Goal: Task Accomplishment & Management: Complete application form

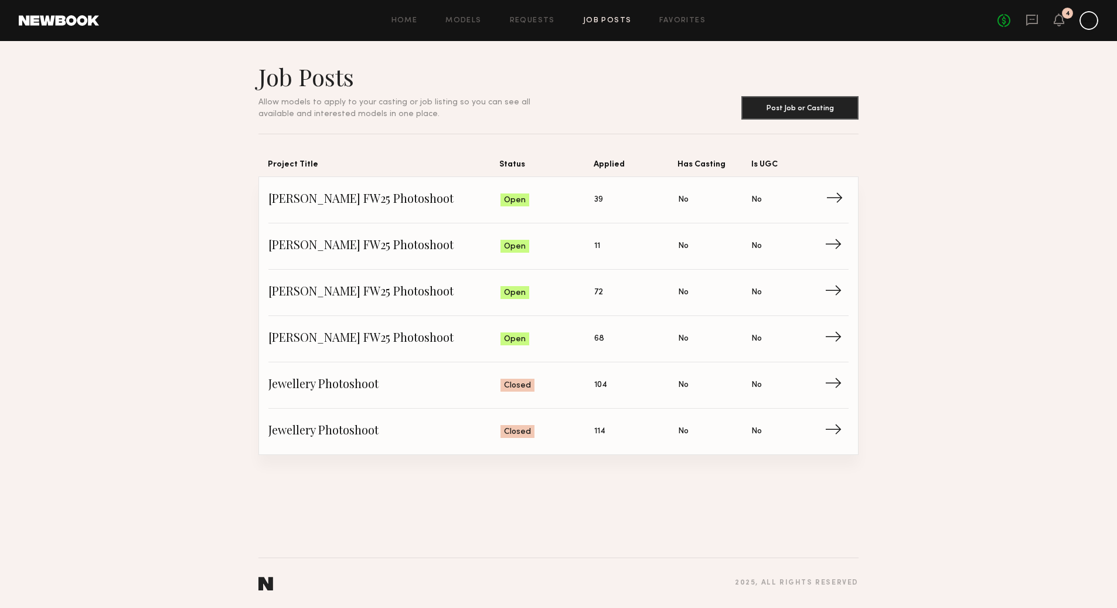
click at [629, 206] on span "Applied: 39" at bounding box center [636, 200] width 84 height 18
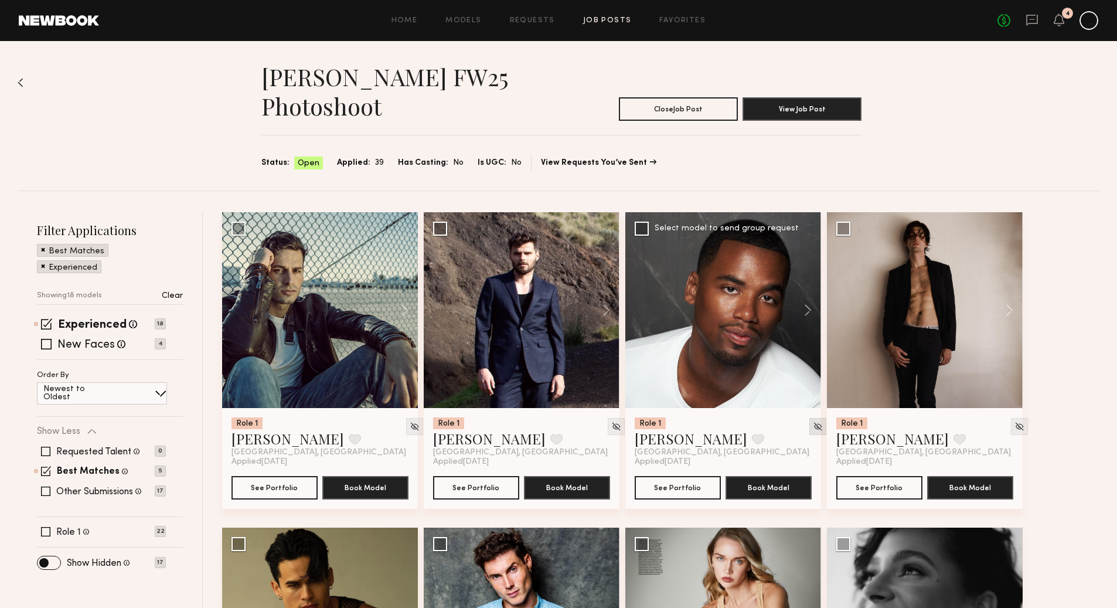
click at [813, 423] on img at bounding box center [818, 426] width 10 height 10
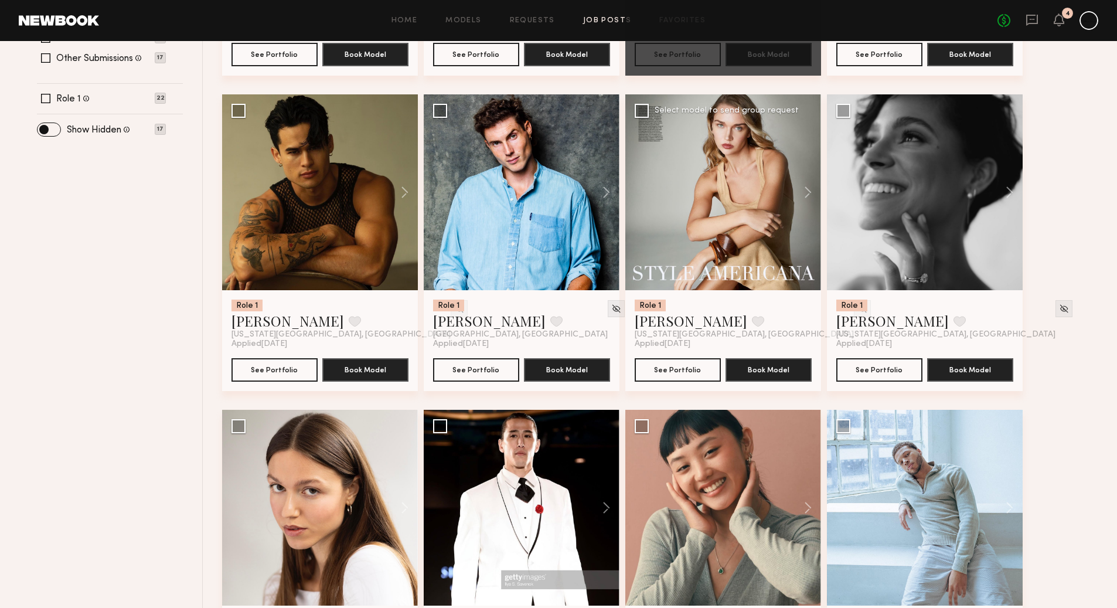
scroll to position [434, 0]
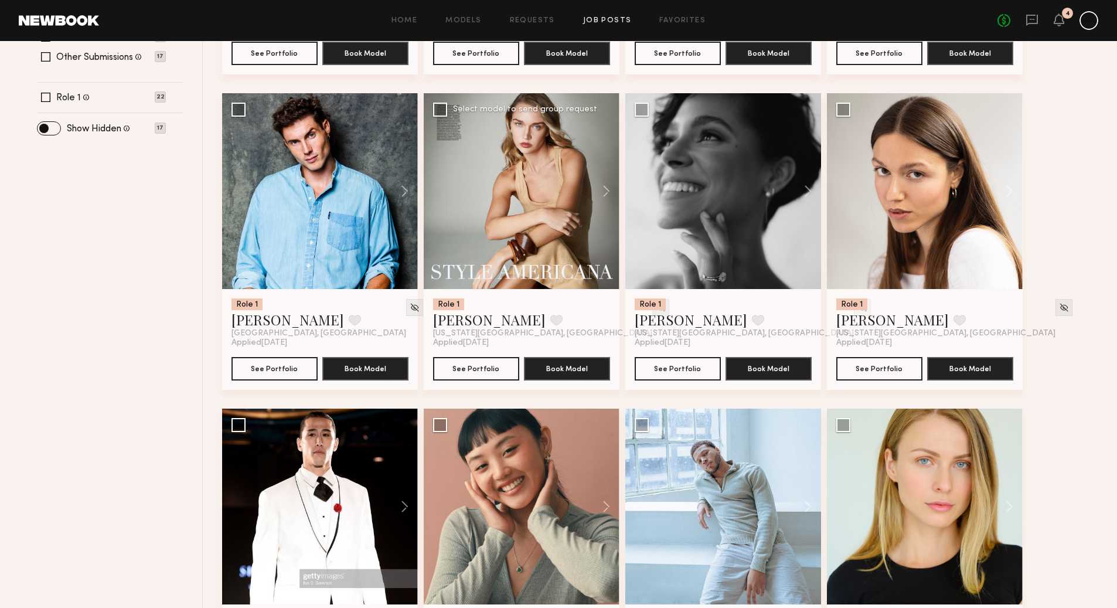
click at [656, 309] on img at bounding box center [661, 307] width 10 height 10
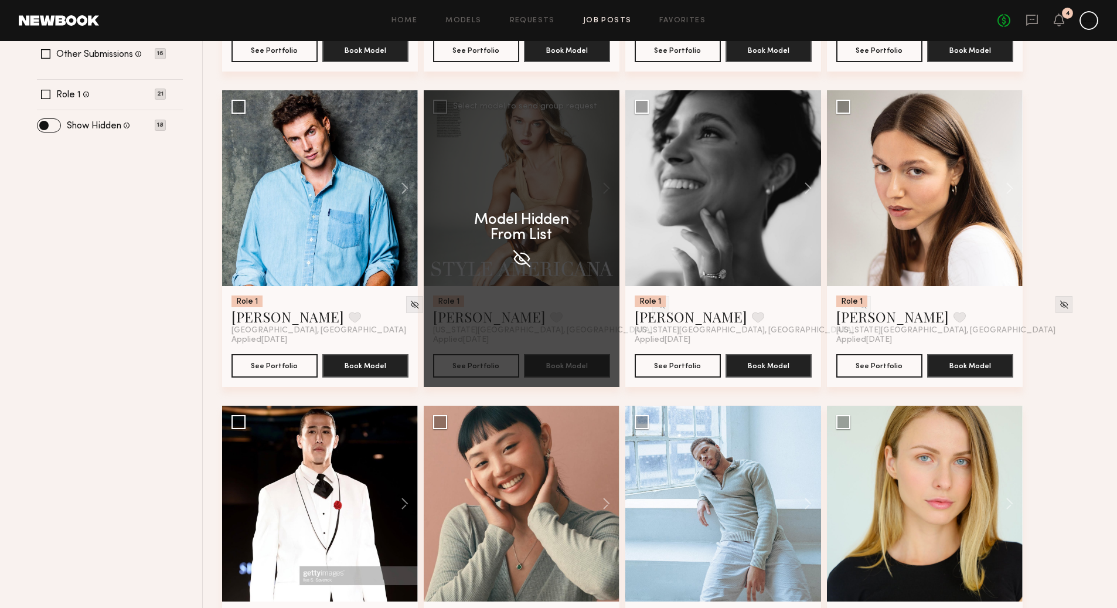
scroll to position [440, 0]
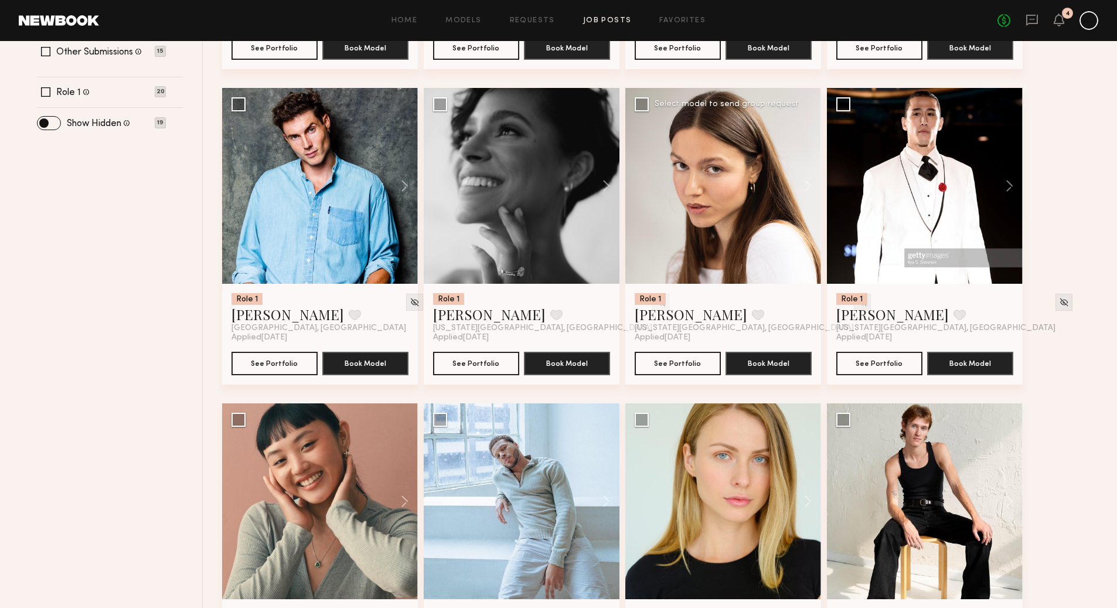
click at [857, 303] on img at bounding box center [862, 302] width 10 height 10
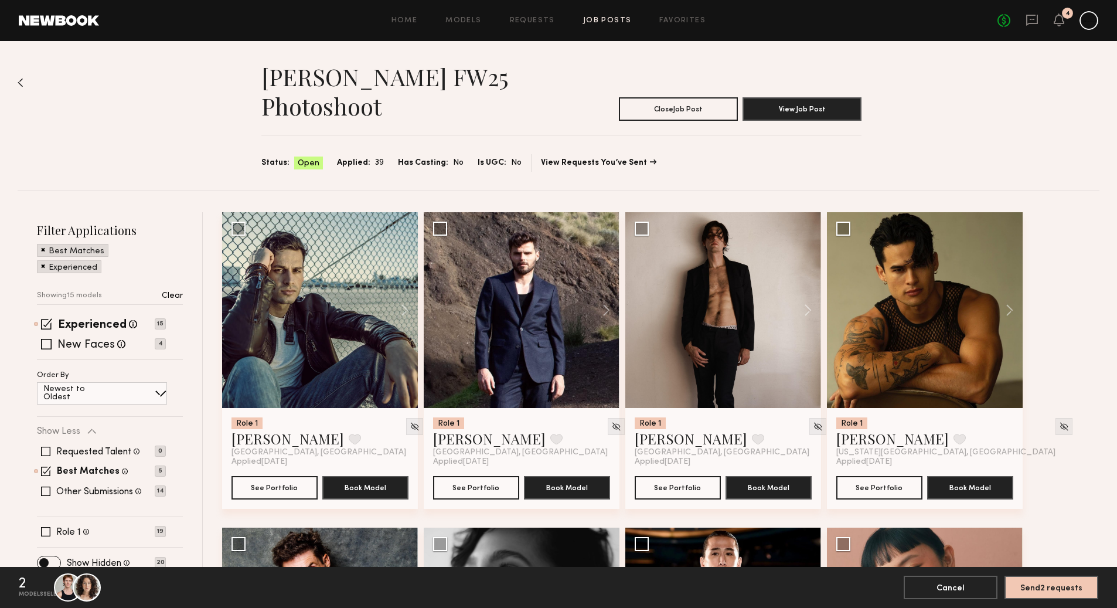
scroll to position [0, 0]
click at [968, 591] on button "Cancel" at bounding box center [951, 586] width 94 height 23
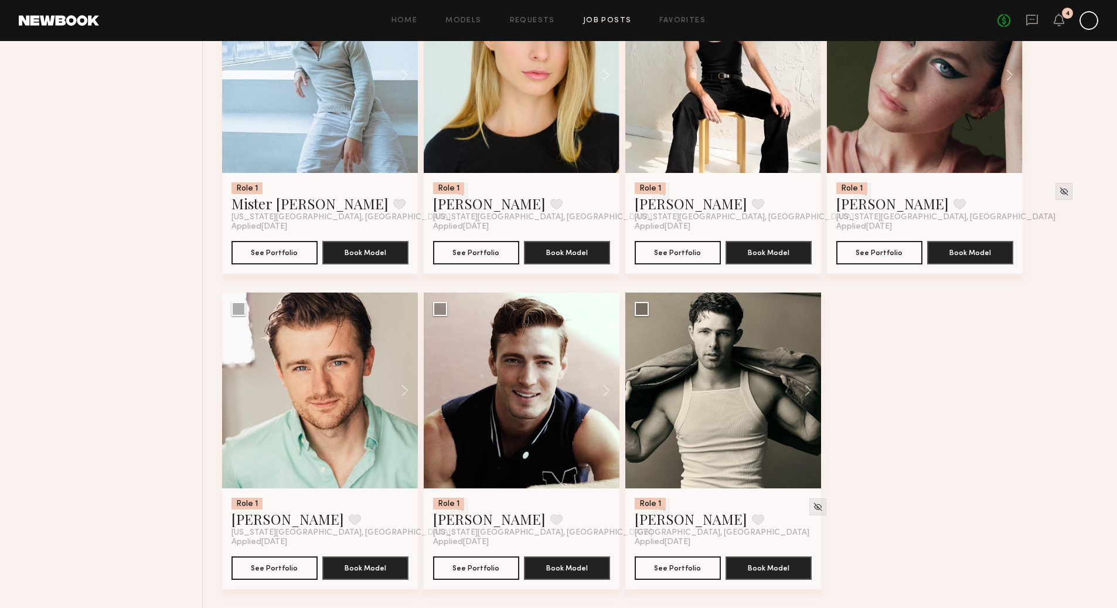
scroll to position [866, 0]
click at [399, 388] on button at bounding box center [399, 390] width 38 height 196
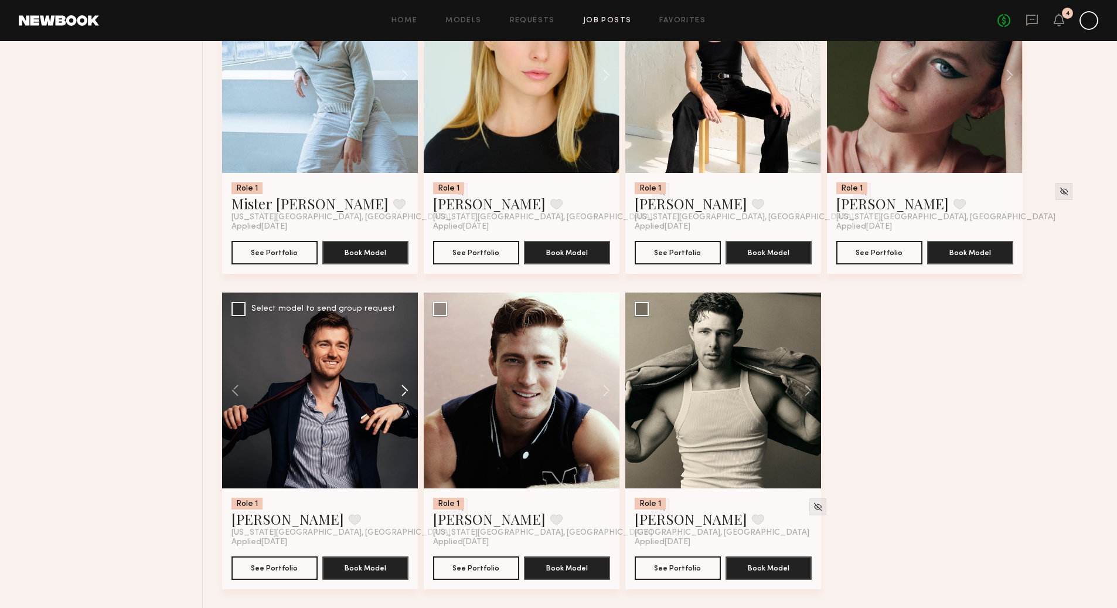
click at [402, 388] on button at bounding box center [399, 390] width 38 height 196
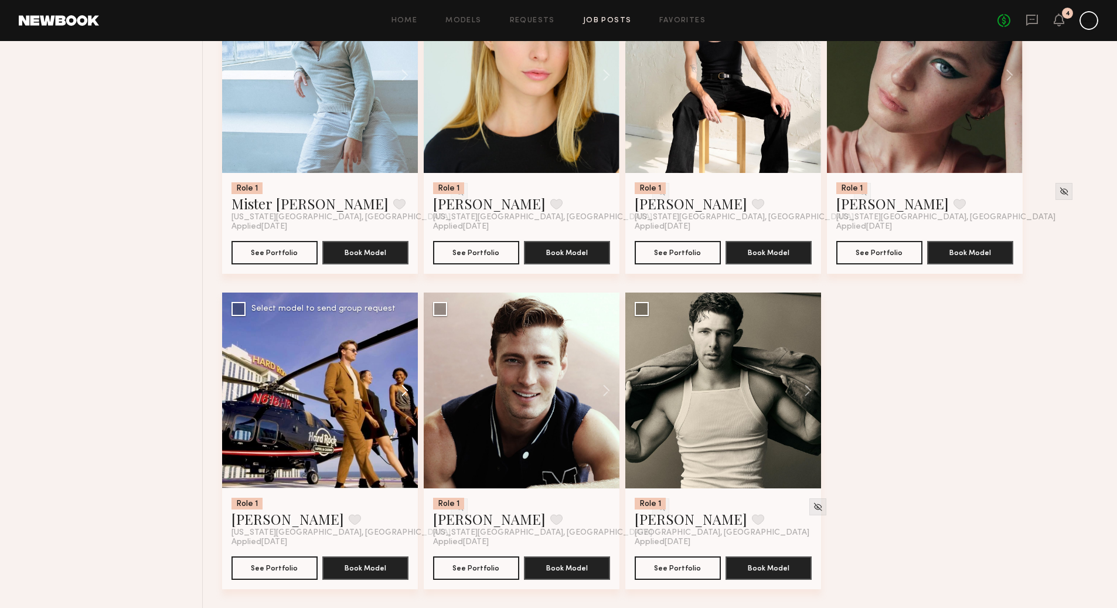
click at [403, 389] on button at bounding box center [399, 390] width 38 height 196
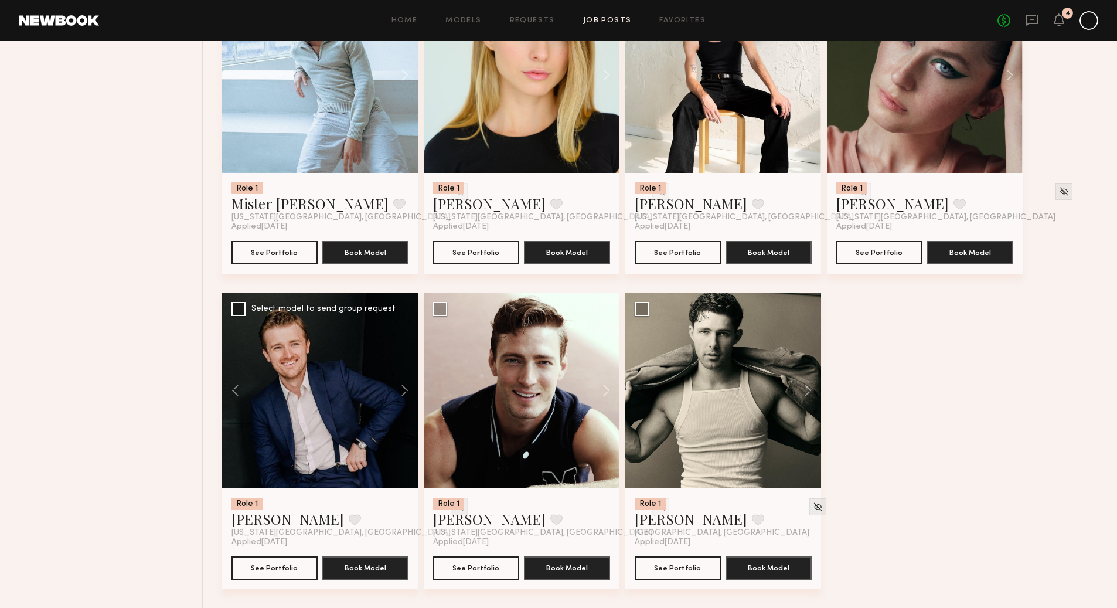
click at [451, 507] on div at bounding box center [459, 506] width 17 height 17
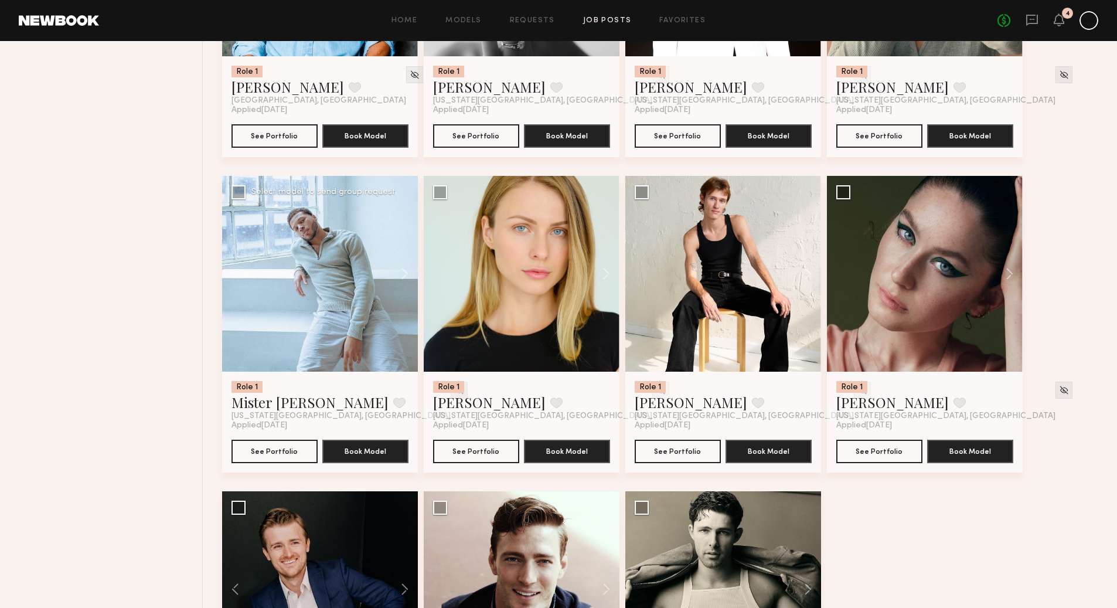
scroll to position [668, 0]
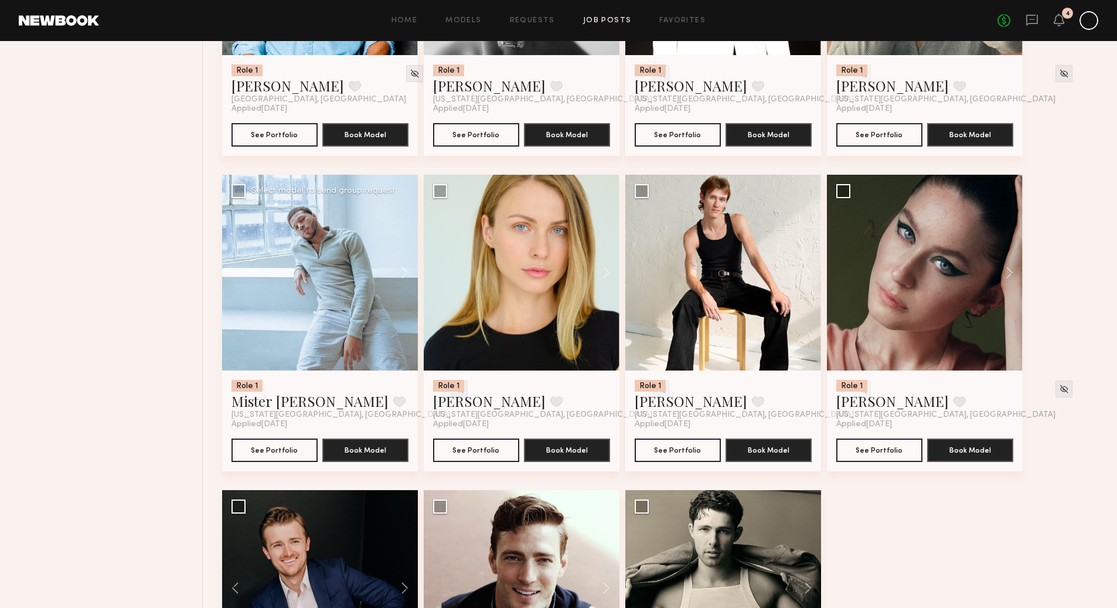
click at [454, 390] on img at bounding box center [459, 389] width 10 height 10
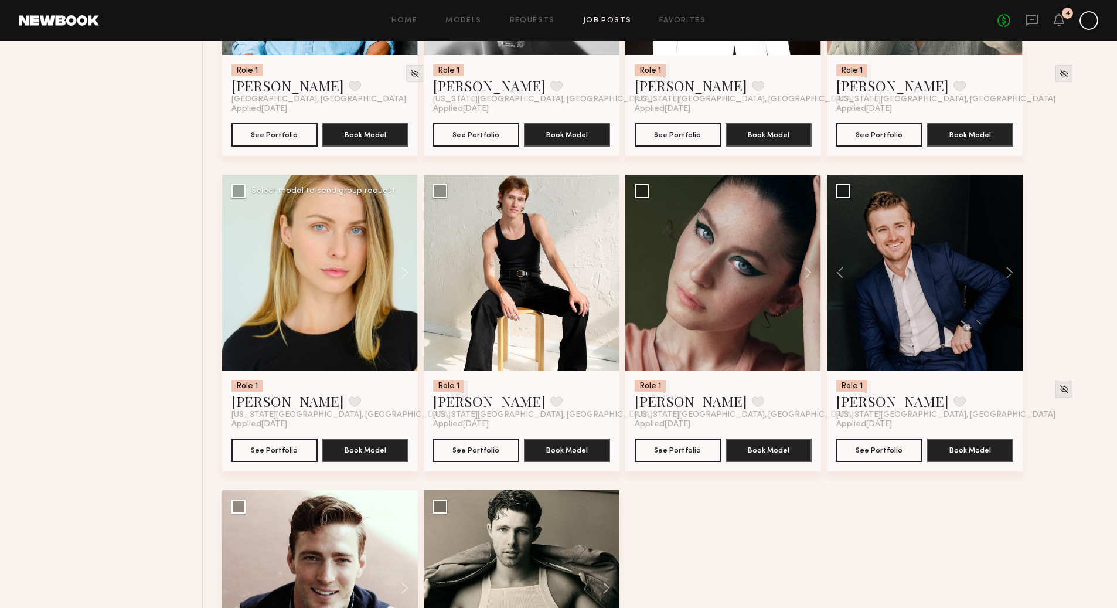
click at [454, 387] on img at bounding box center [459, 389] width 10 height 10
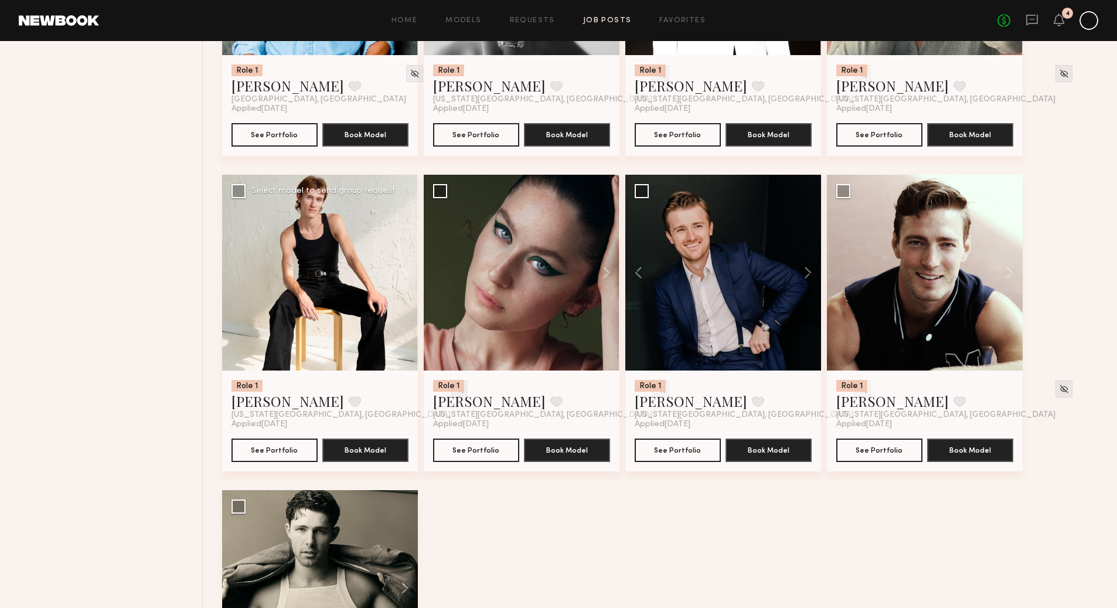
click at [454, 391] on img at bounding box center [459, 389] width 10 height 10
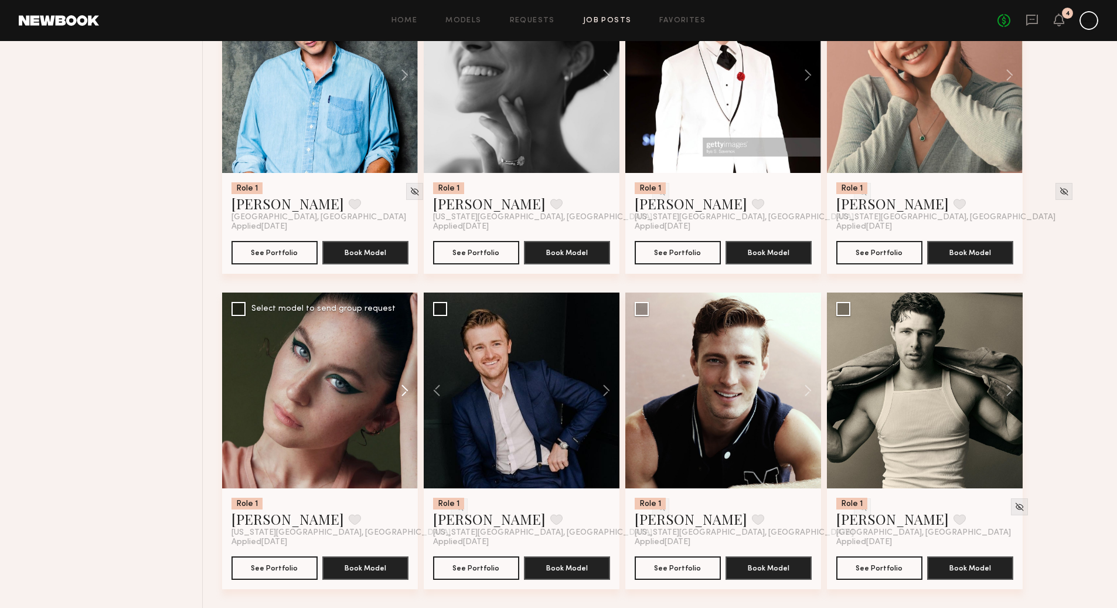
scroll to position [550, 0]
click at [407, 392] on button at bounding box center [399, 390] width 38 height 196
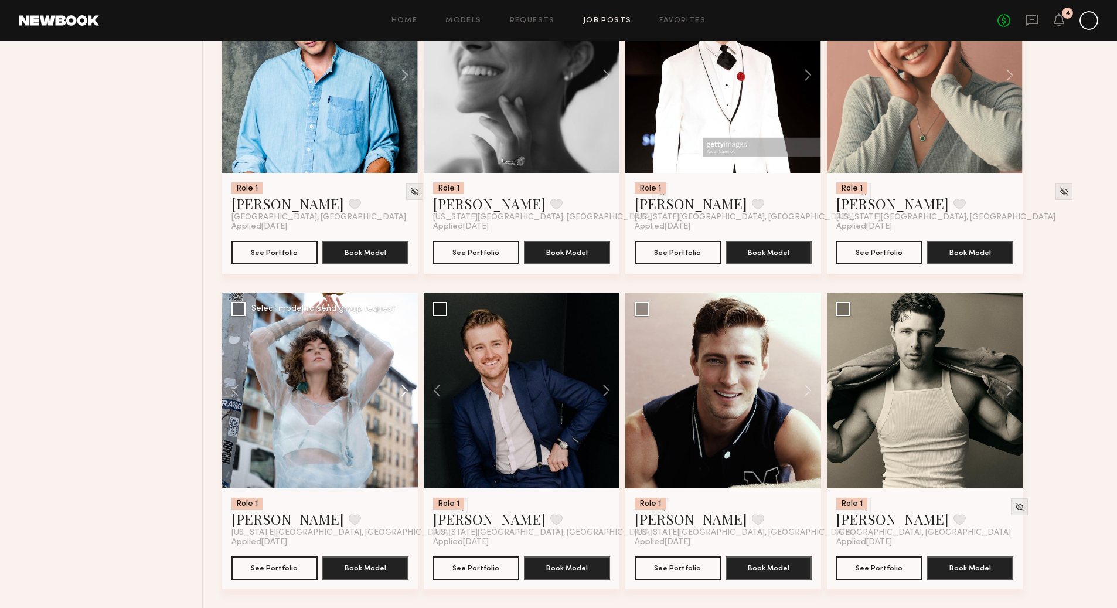
click at [407, 392] on button at bounding box center [399, 390] width 38 height 196
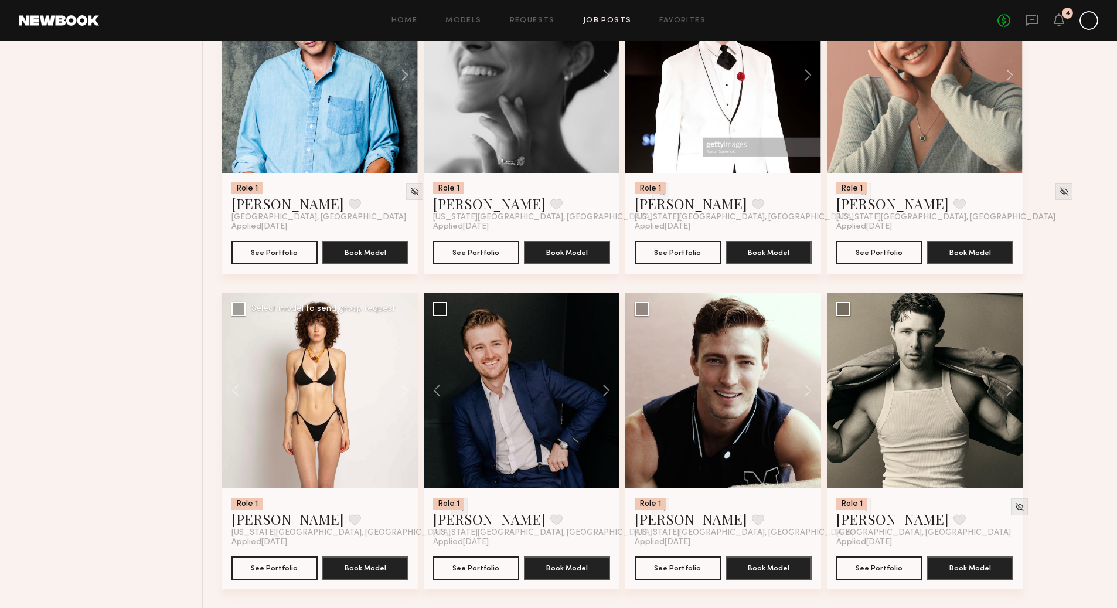
click at [454, 506] on img at bounding box center [459, 507] width 10 height 10
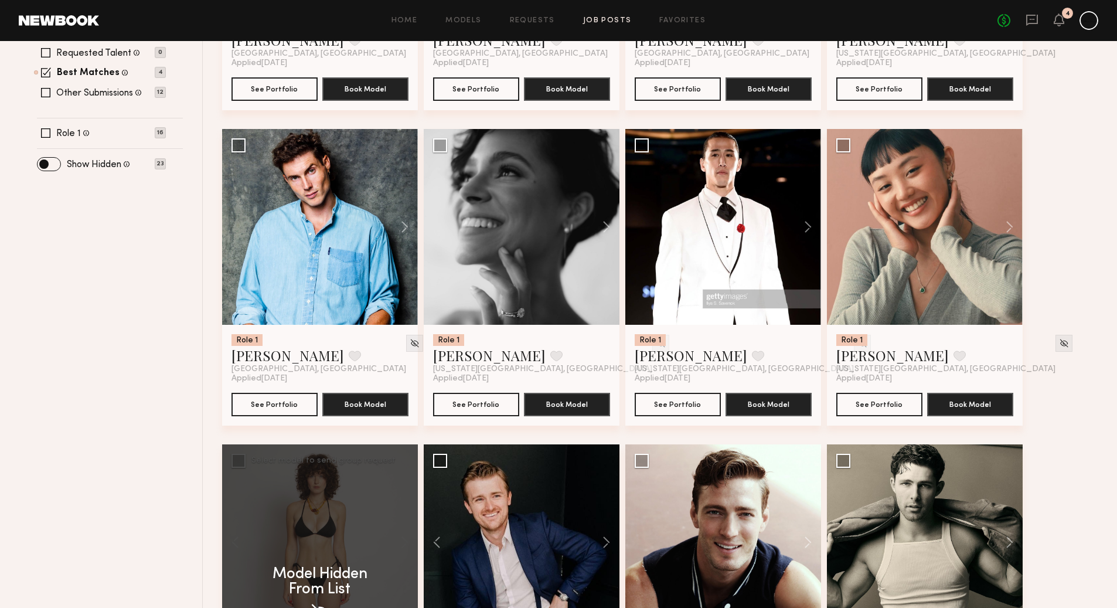
scroll to position [397, 0]
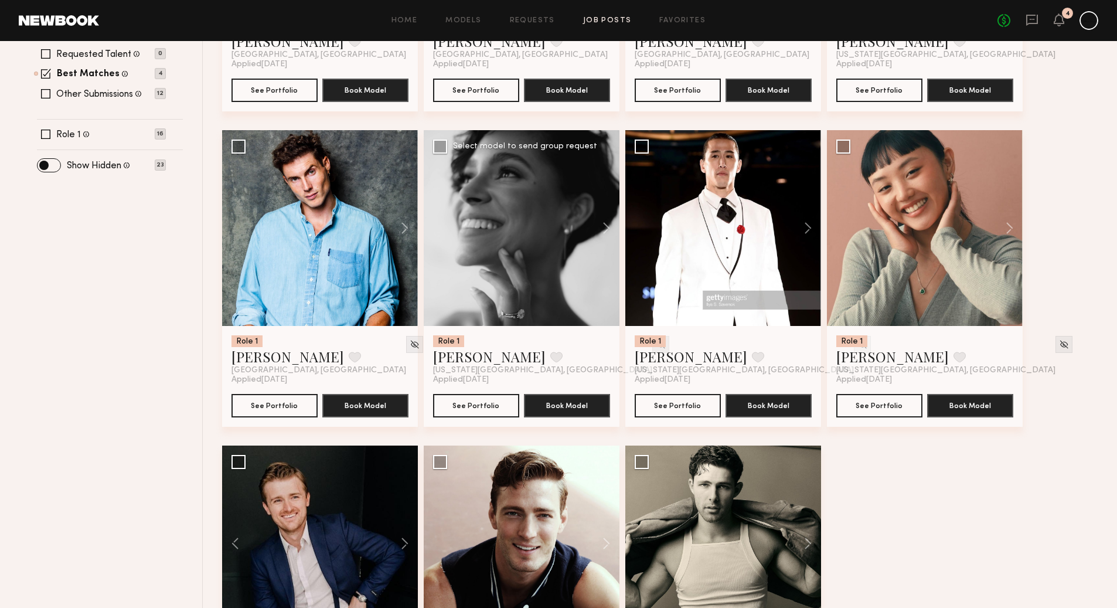
click at [656, 348] on img at bounding box center [661, 344] width 10 height 10
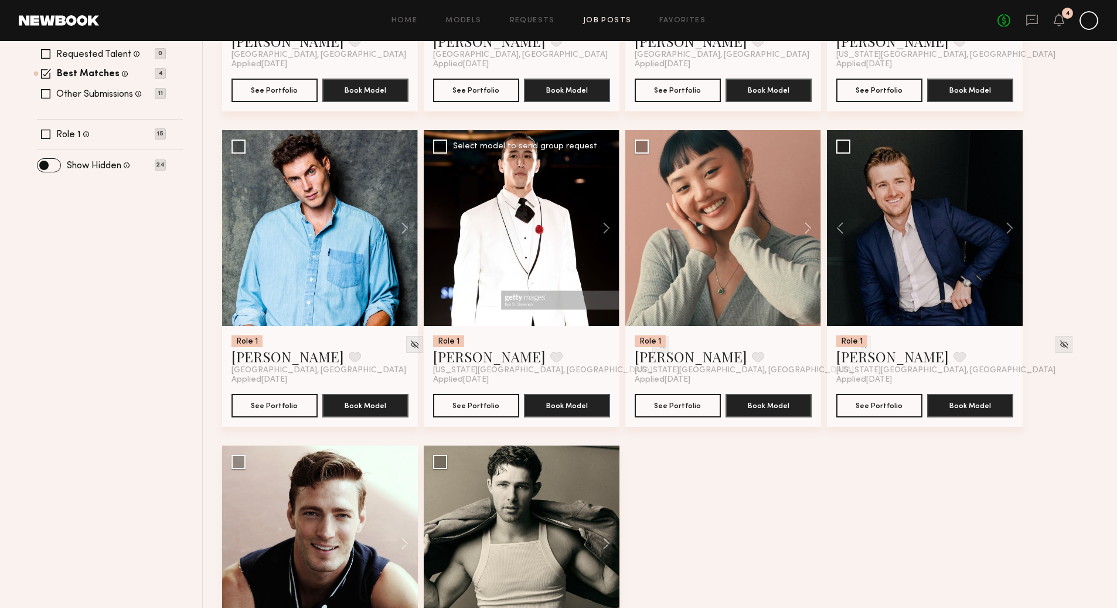
click at [656, 343] on img at bounding box center [661, 344] width 10 height 10
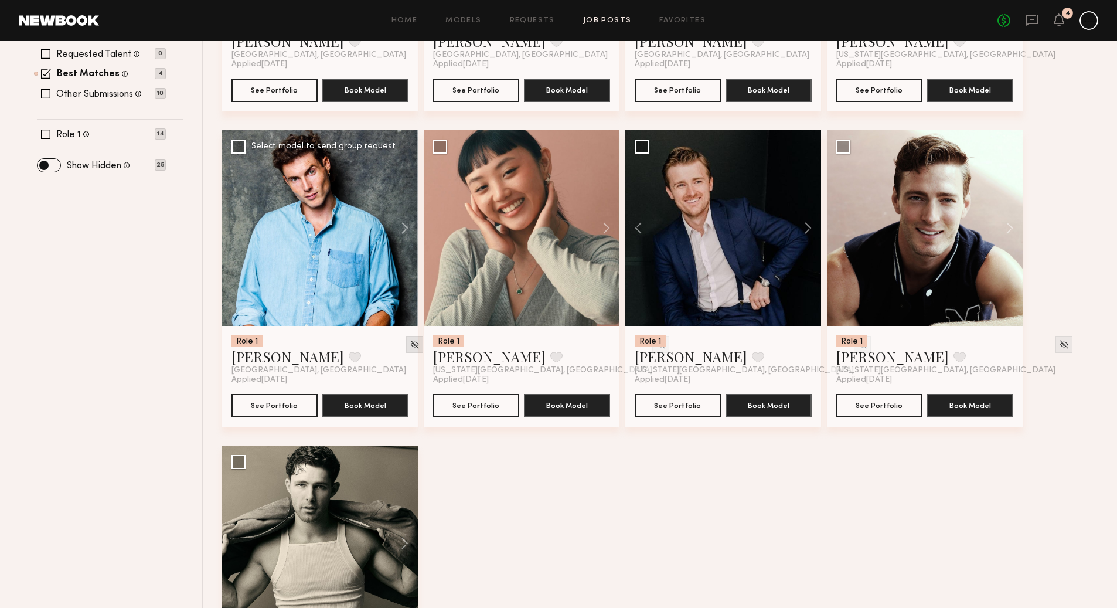
click at [410, 344] on img at bounding box center [415, 344] width 10 height 10
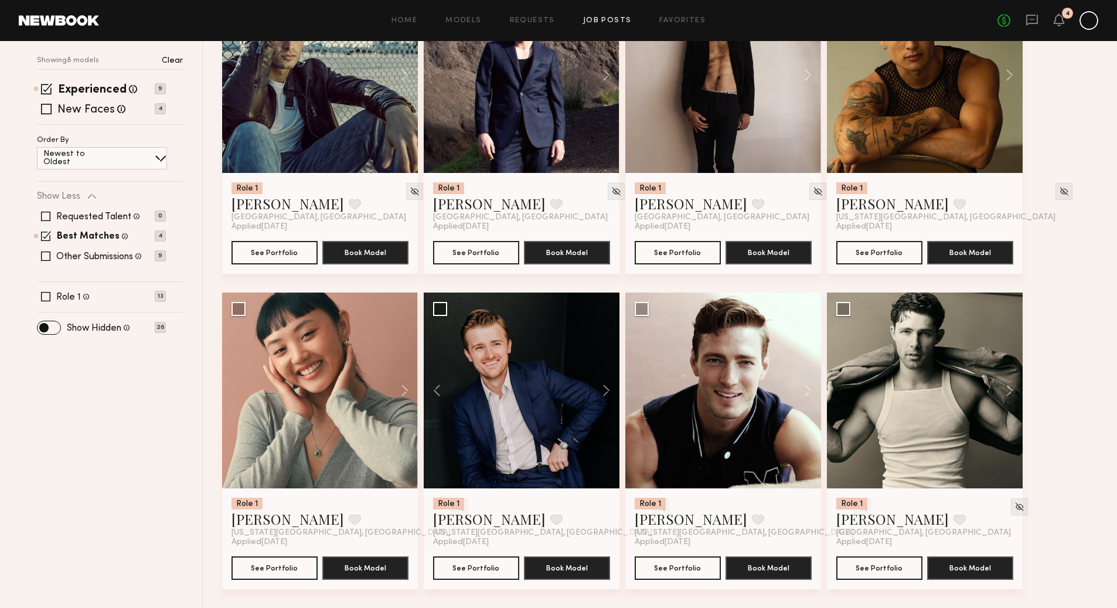
scroll to position [235, 0]
click at [451, 511] on div at bounding box center [459, 506] width 17 height 17
click at [454, 510] on img at bounding box center [459, 507] width 10 height 10
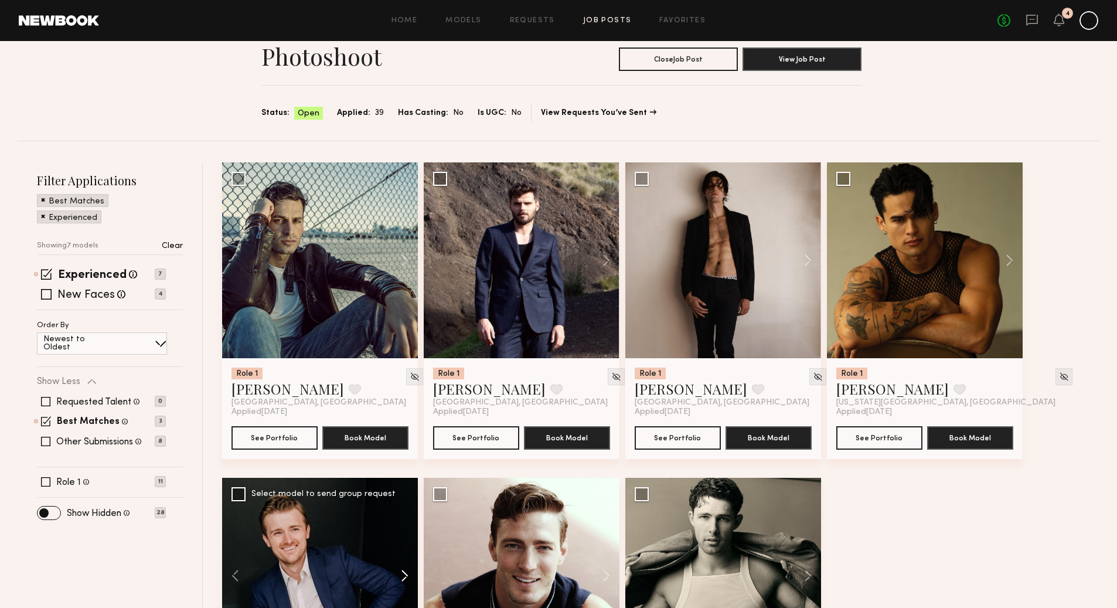
scroll to position [49, 0]
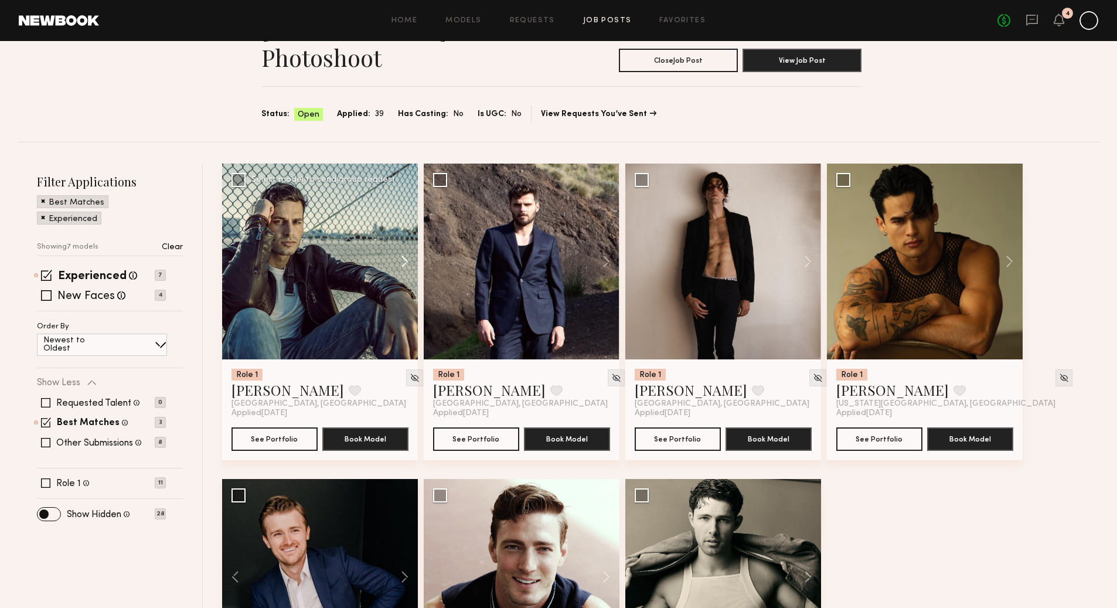
click at [406, 265] on button at bounding box center [399, 262] width 38 height 196
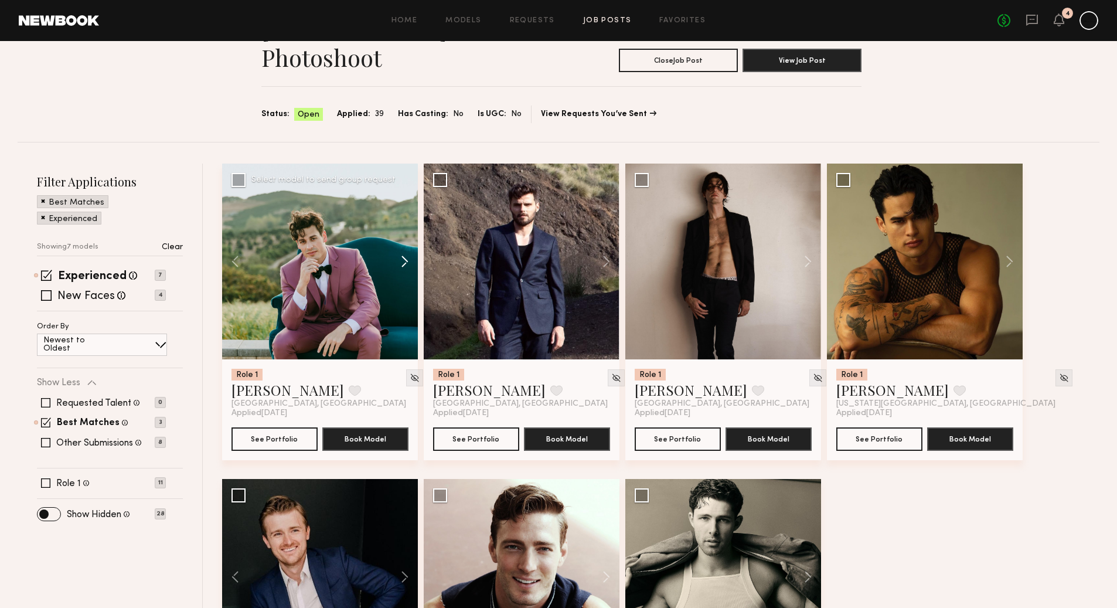
click at [406, 265] on button at bounding box center [399, 262] width 38 height 196
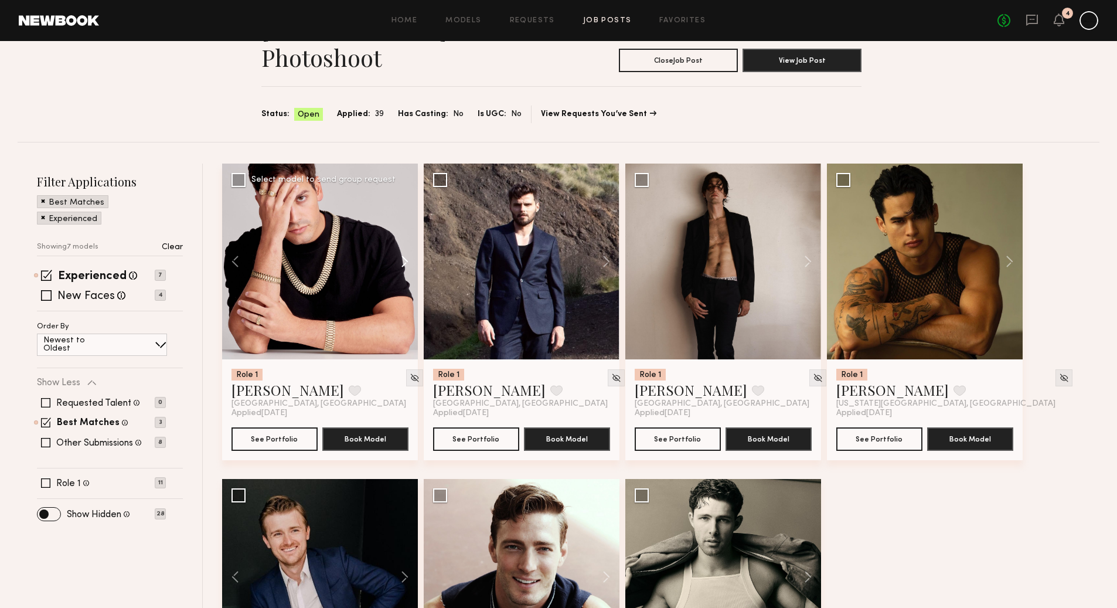
click at [406, 265] on button at bounding box center [399, 262] width 38 height 196
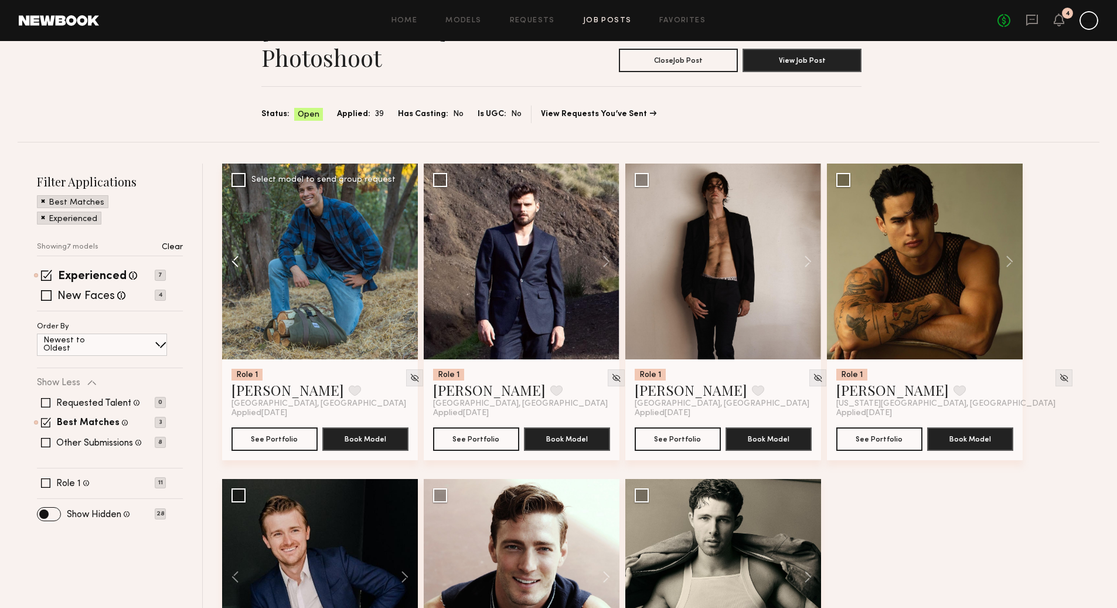
click at [239, 263] on button at bounding box center [241, 262] width 38 height 196
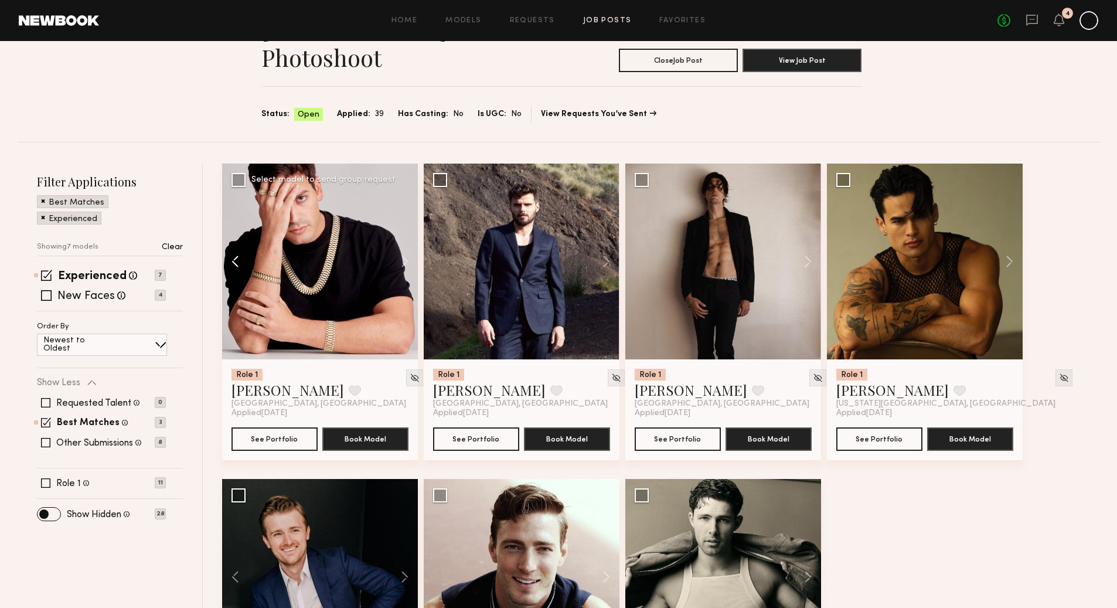
click at [239, 263] on button at bounding box center [241, 262] width 38 height 196
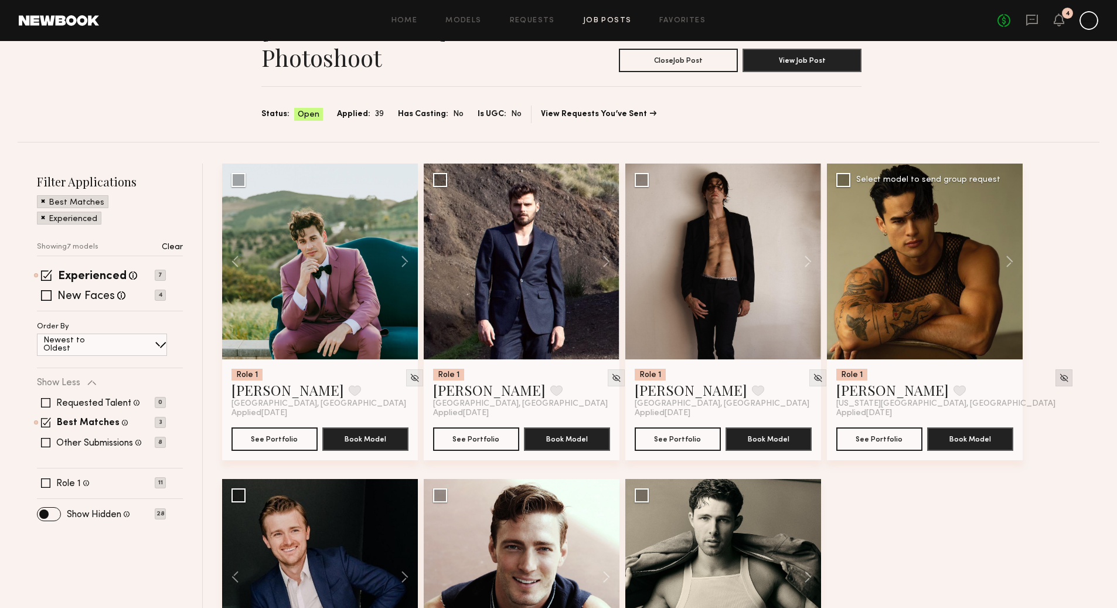
click at [1059, 375] on img at bounding box center [1064, 378] width 10 height 10
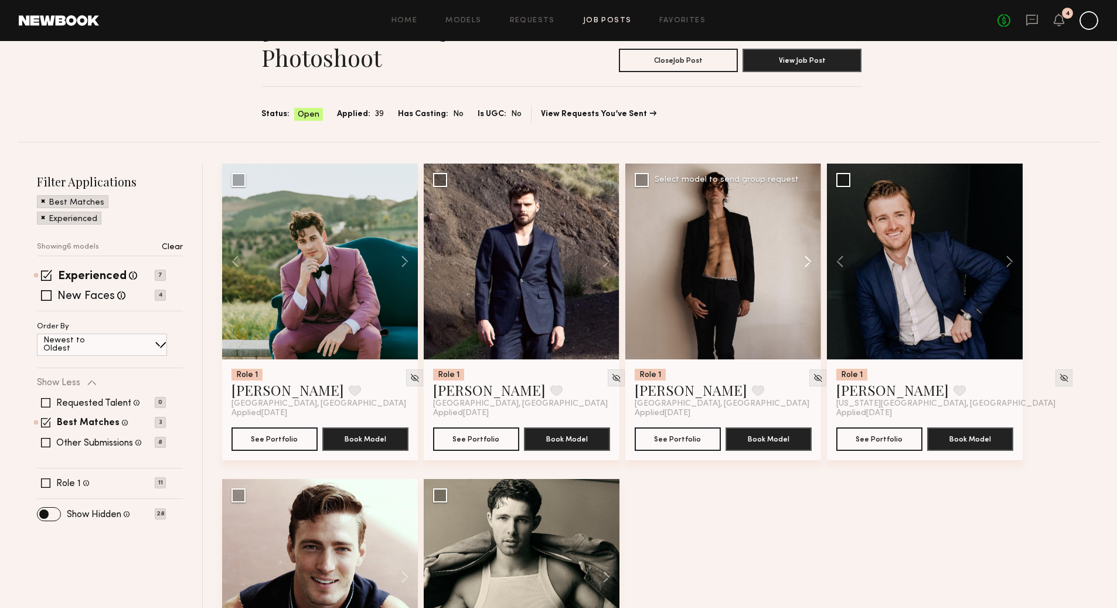
click at [808, 259] on button at bounding box center [803, 262] width 38 height 196
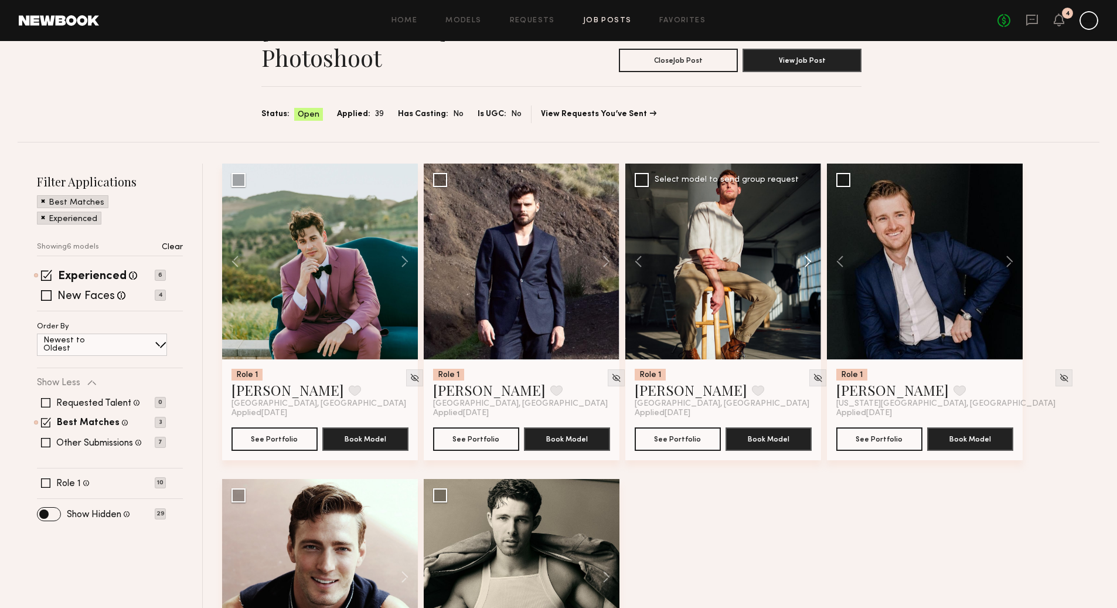
click at [808, 263] on button at bounding box center [803, 262] width 38 height 196
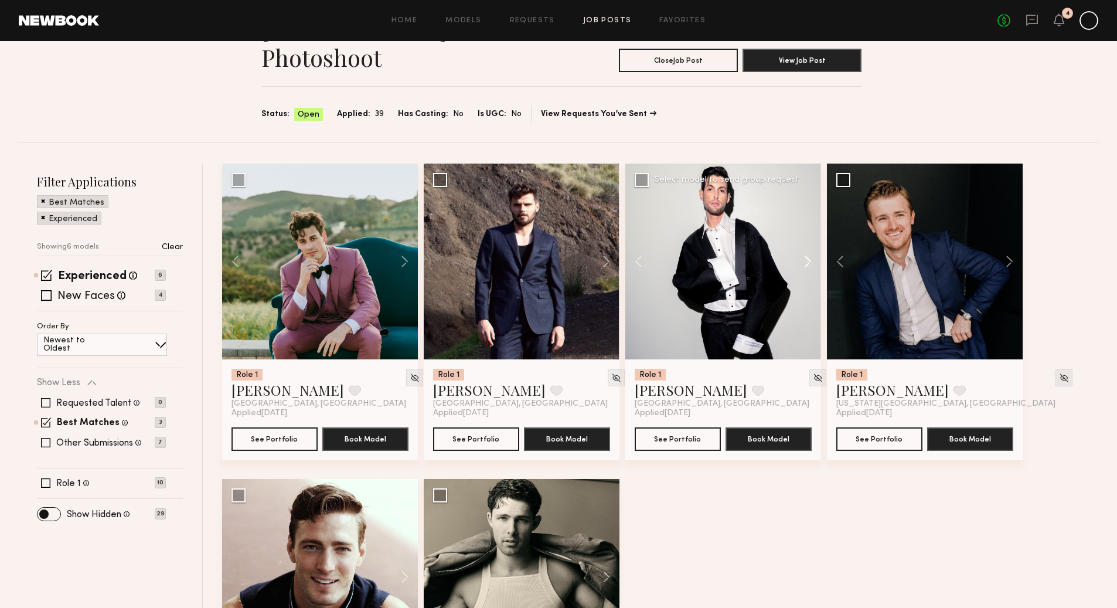
click at [808, 263] on button at bounding box center [803, 262] width 38 height 196
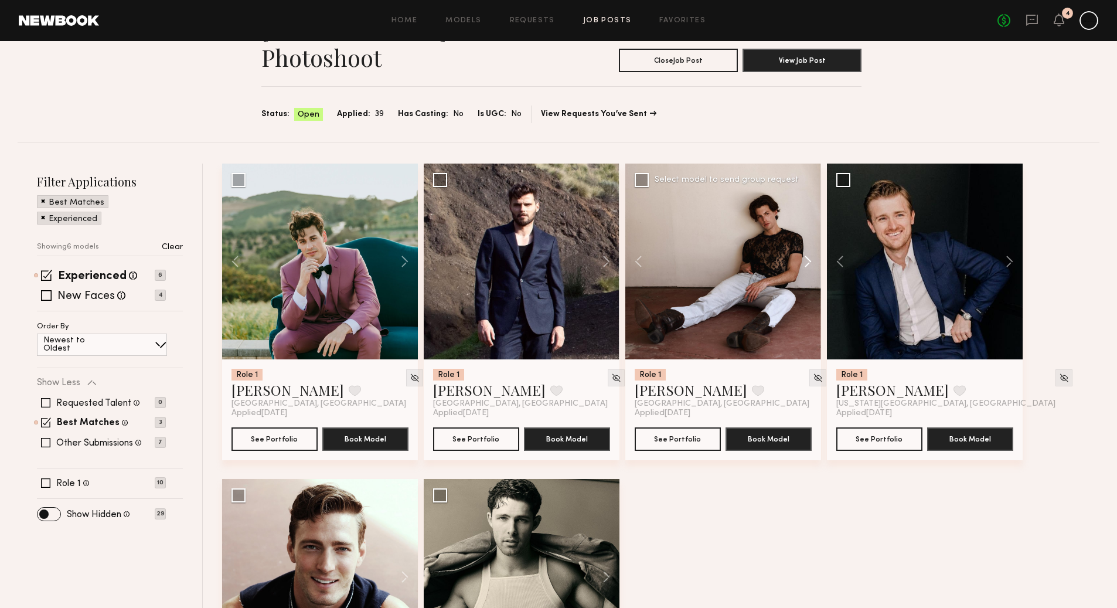
click at [808, 263] on button at bounding box center [803, 262] width 38 height 196
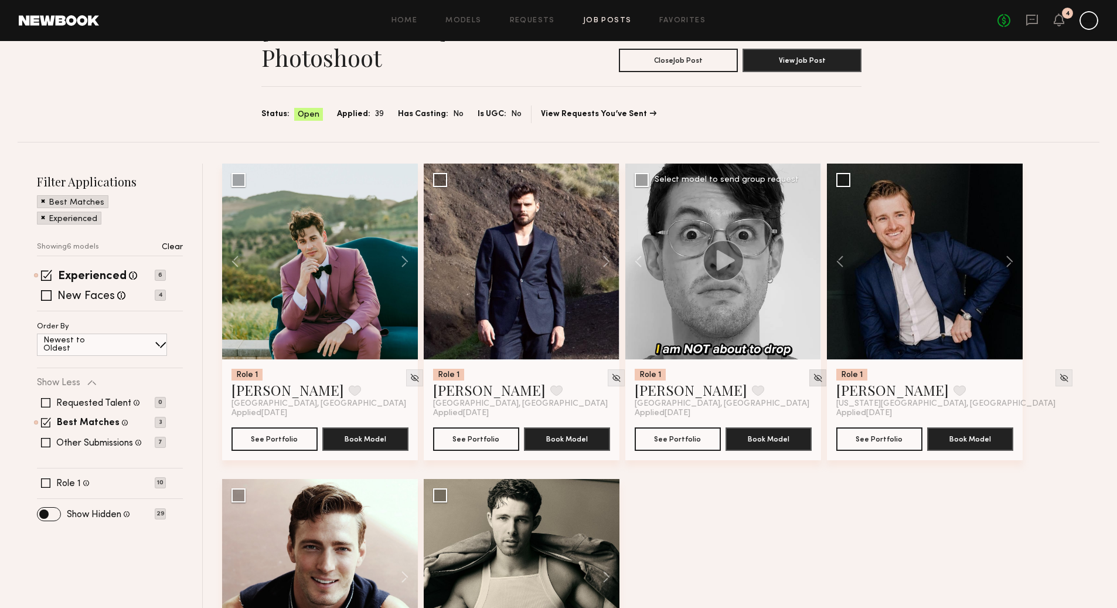
click at [809, 376] on div at bounding box center [817, 377] width 17 height 17
click at [813, 378] on img at bounding box center [818, 378] width 10 height 10
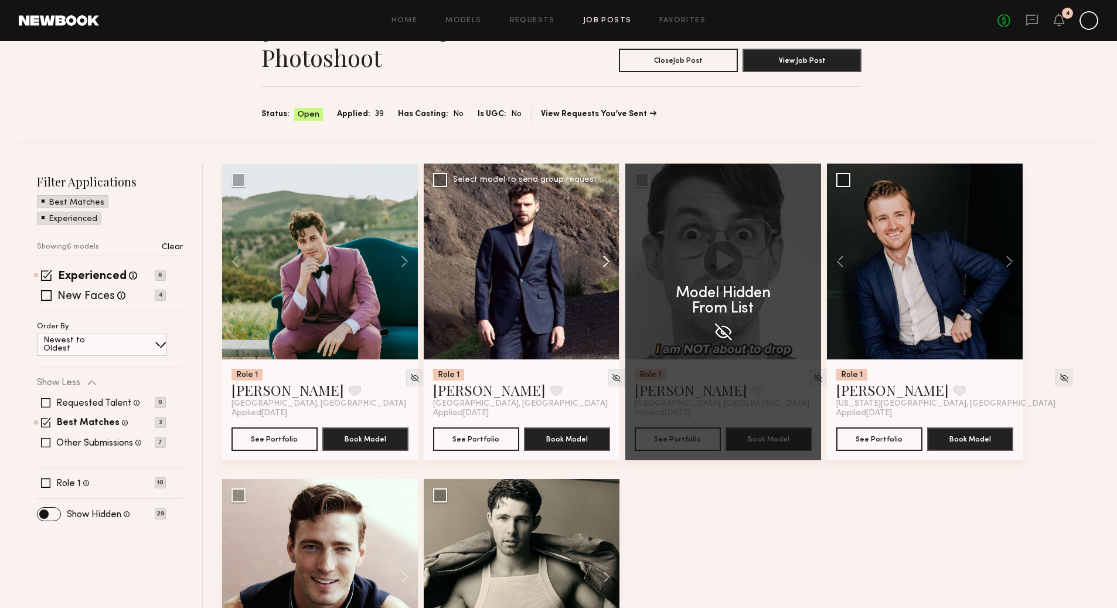
click at [607, 257] on button at bounding box center [601, 262] width 38 height 196
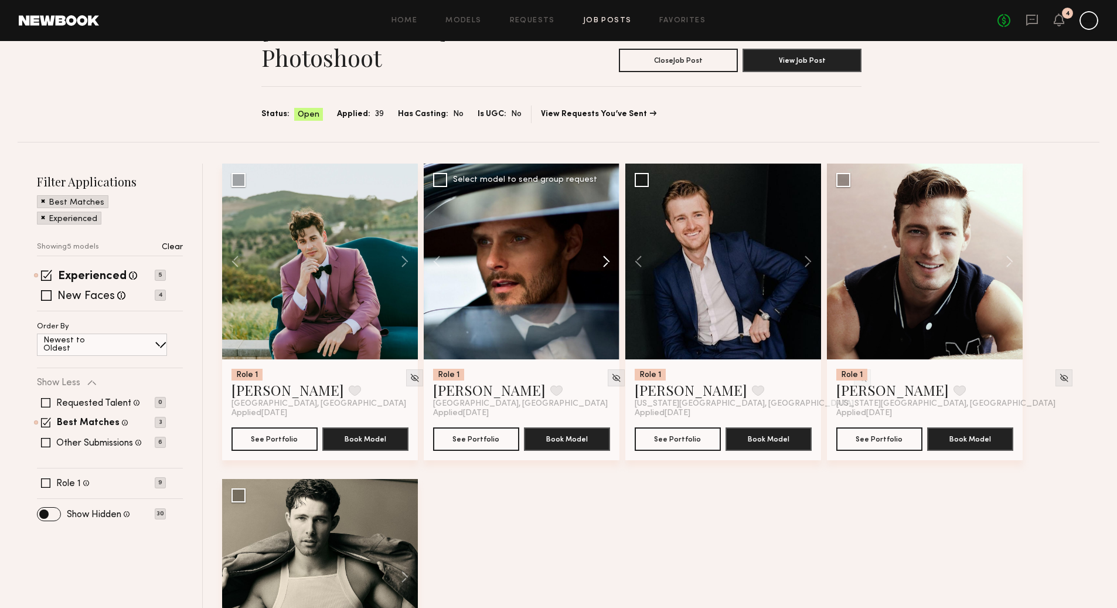
click at [610, 262] on button at bounding box center [601, 262] width 38 height 196
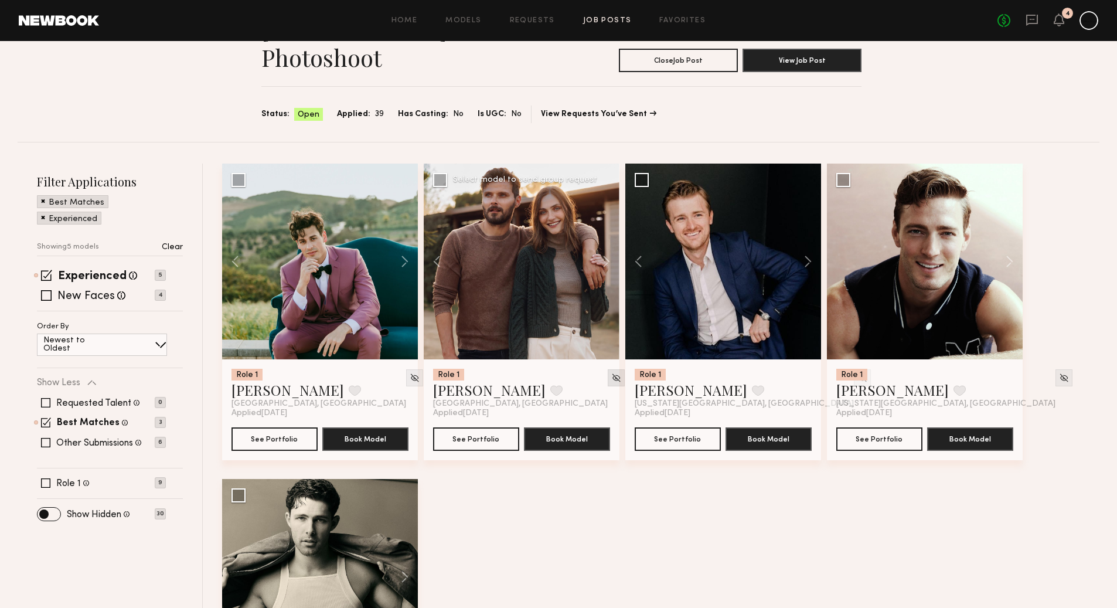
click at [611, 378] on img at bounding box center [616, 378] width 10 height 10
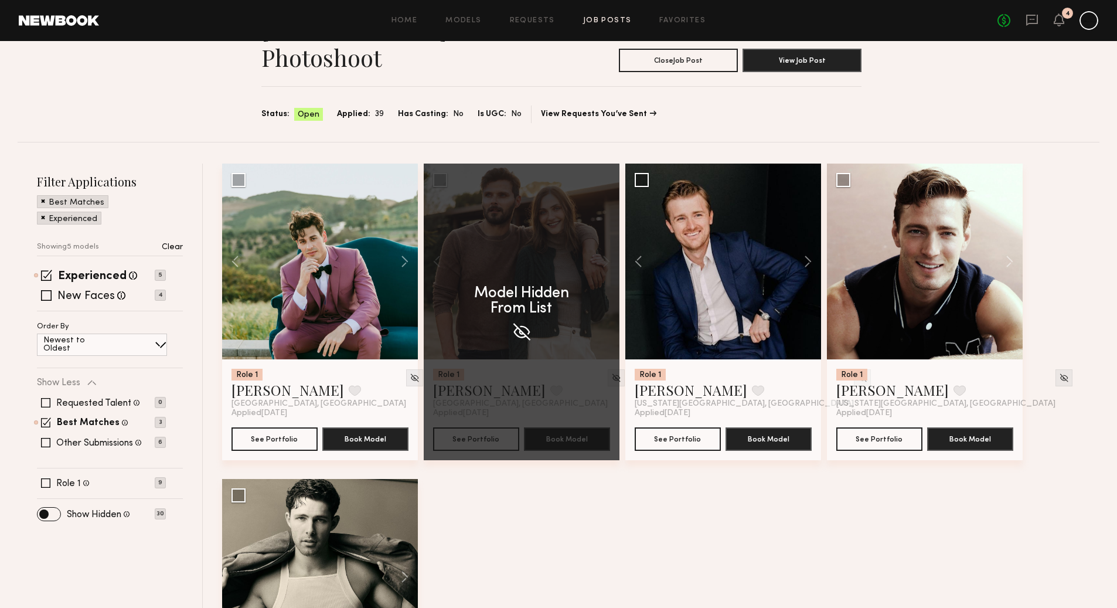
scroll to position [0, 0]
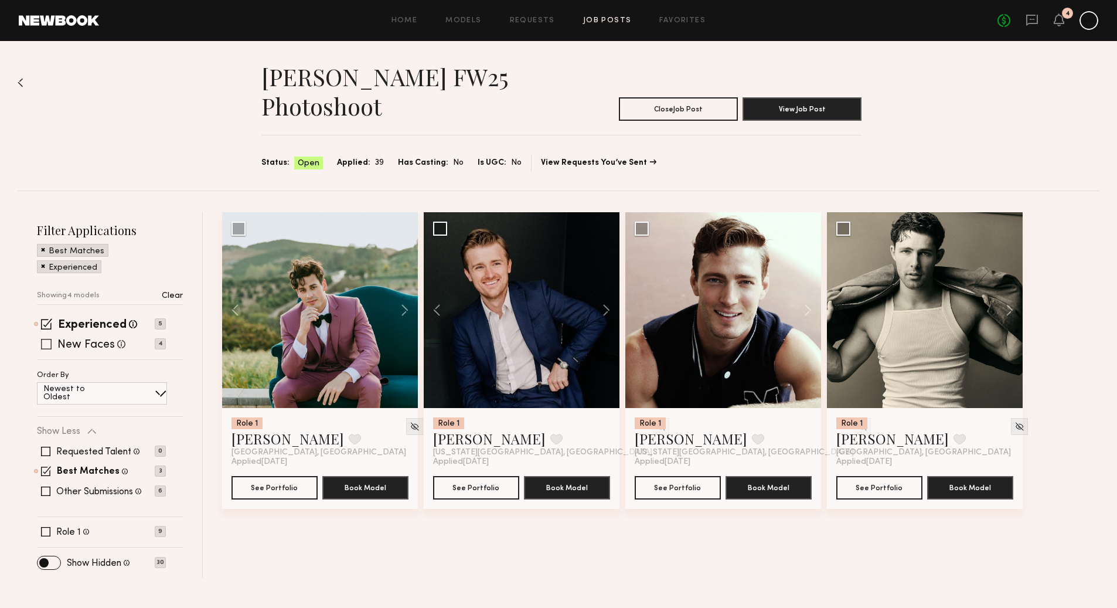
click at [46, 339] on span at bounding box center [46, 344] width 11 height 11
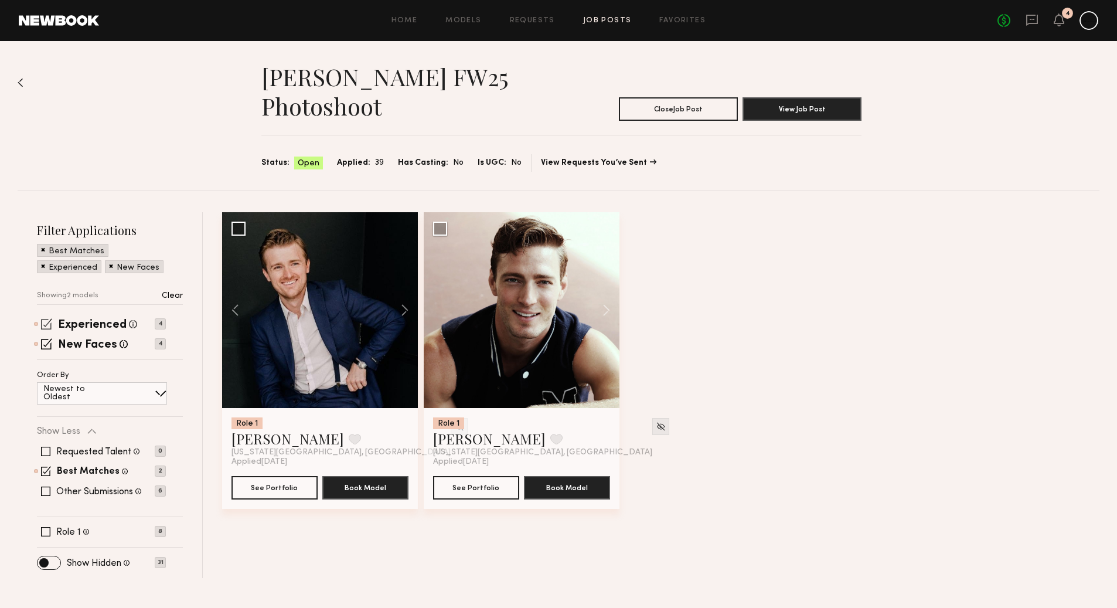
click at [46, 328] on span at bounding box center [46, 323] width 11 height 11
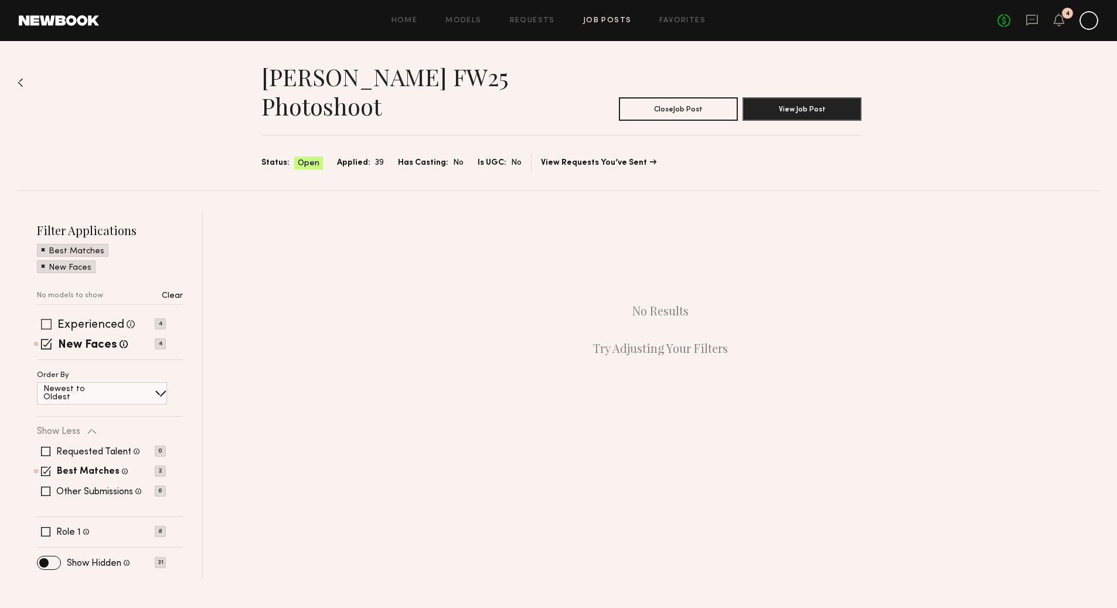
click at [46, 338] on span at bounding box center [46, 343] width 11 height 11
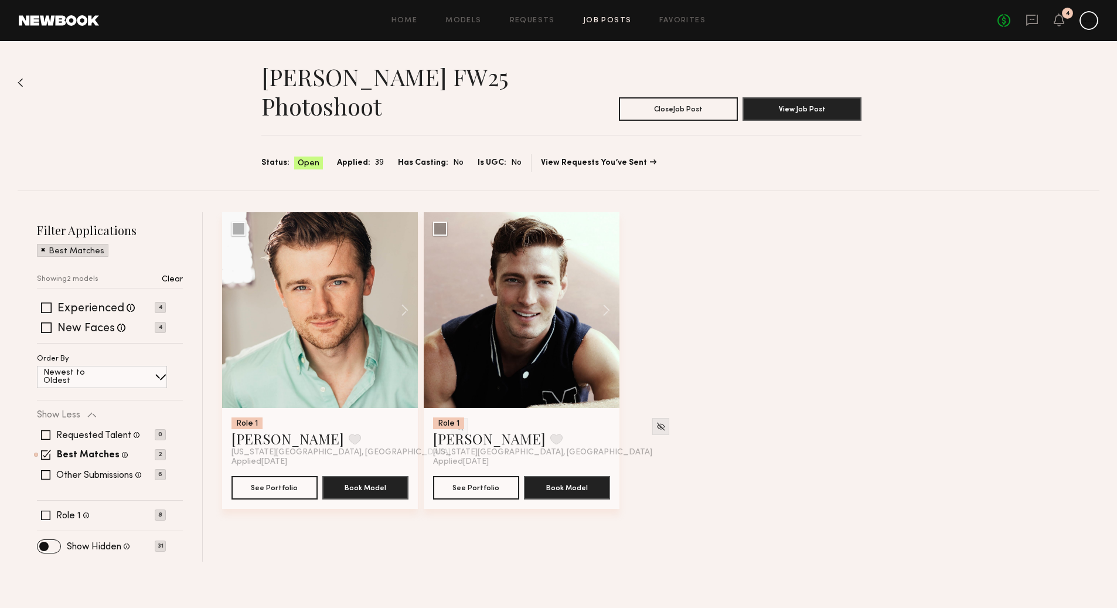
click at [22, 80] on img at bounding box center [21, 82] width 6 height 9
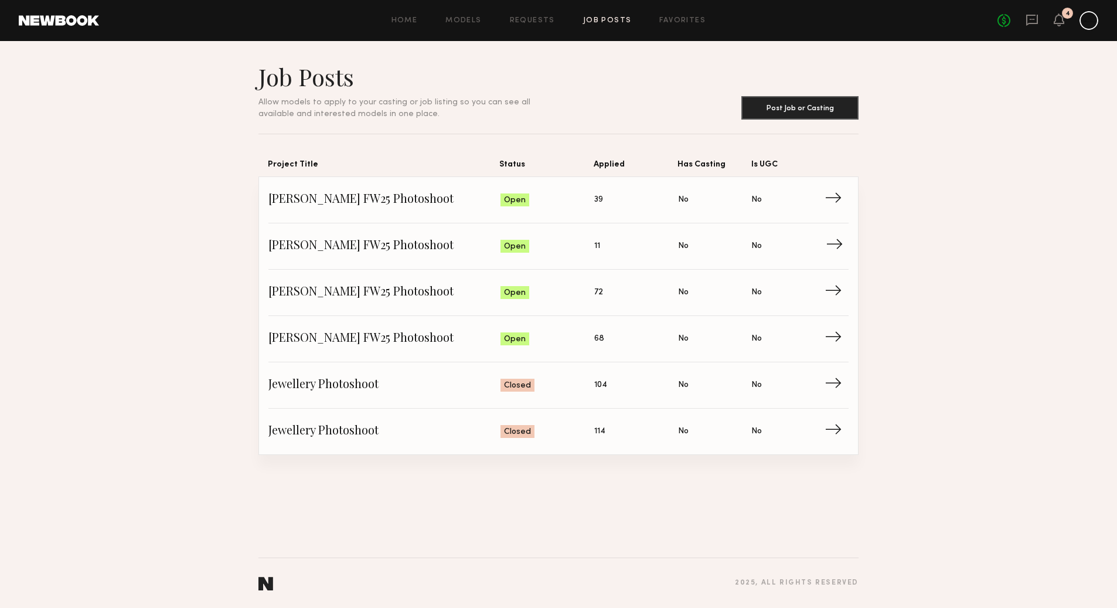
click at [617, 244] on span "Applied: 11" at bounding box center [636, 246] width 84 height 18
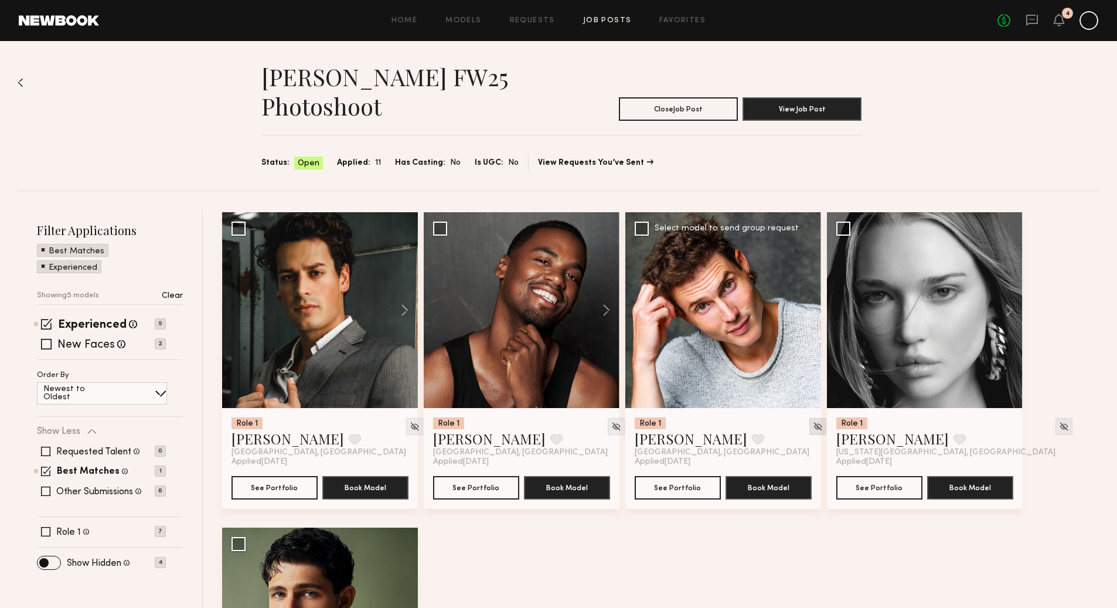
click at [813, 426] on img at bounding box center [818, 426] width 10 height 10
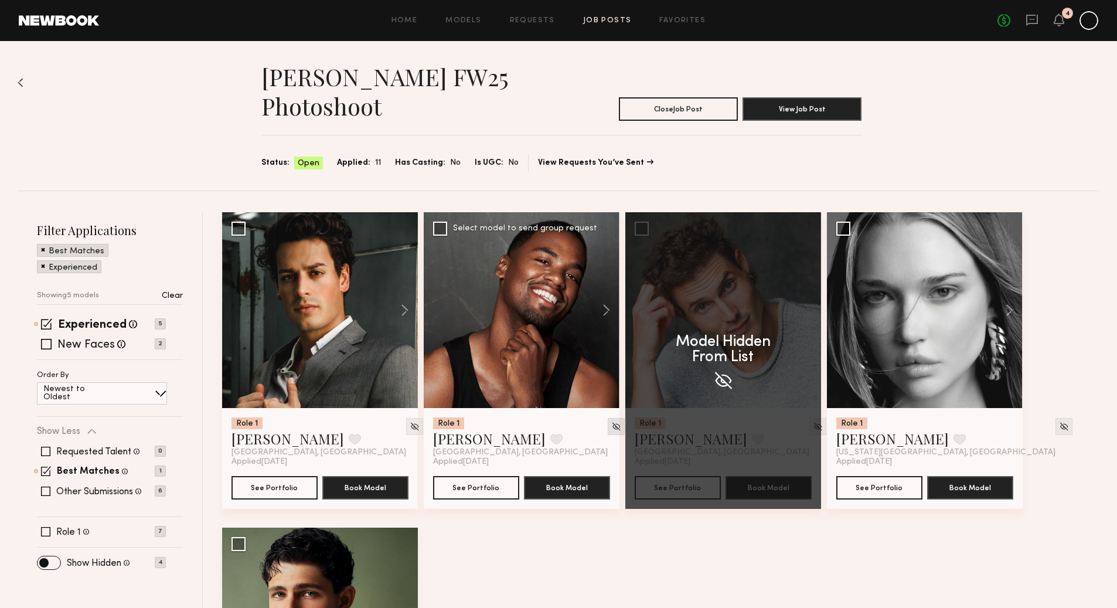
click at [611, 430] on img at bounding box center [616, 426] width 10 height 10
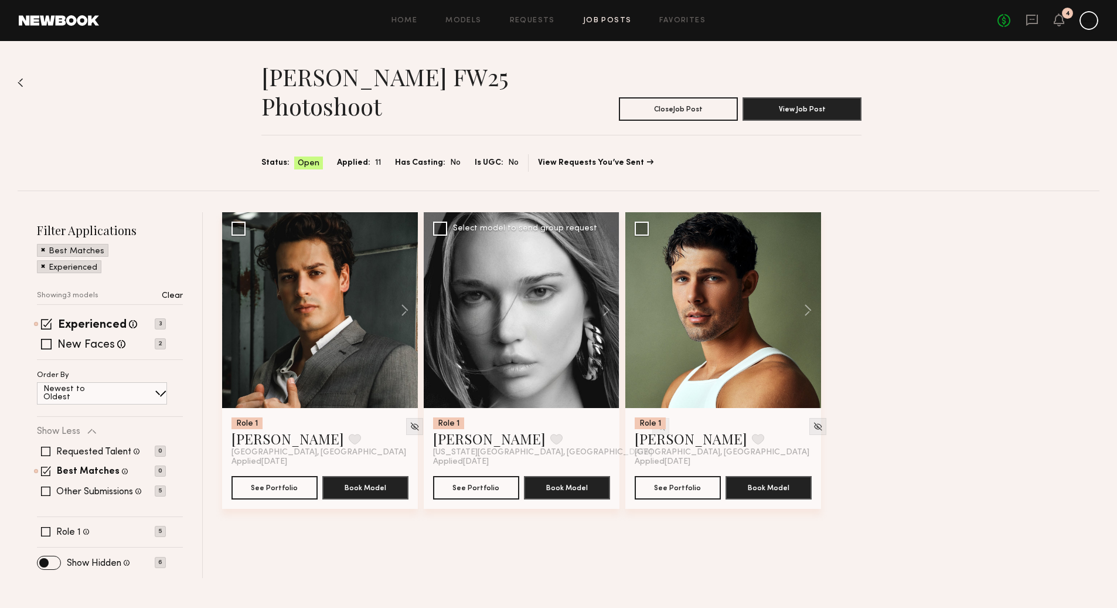
click at [656, 424] on img at bounding box center [661, 426] width 10 height 10
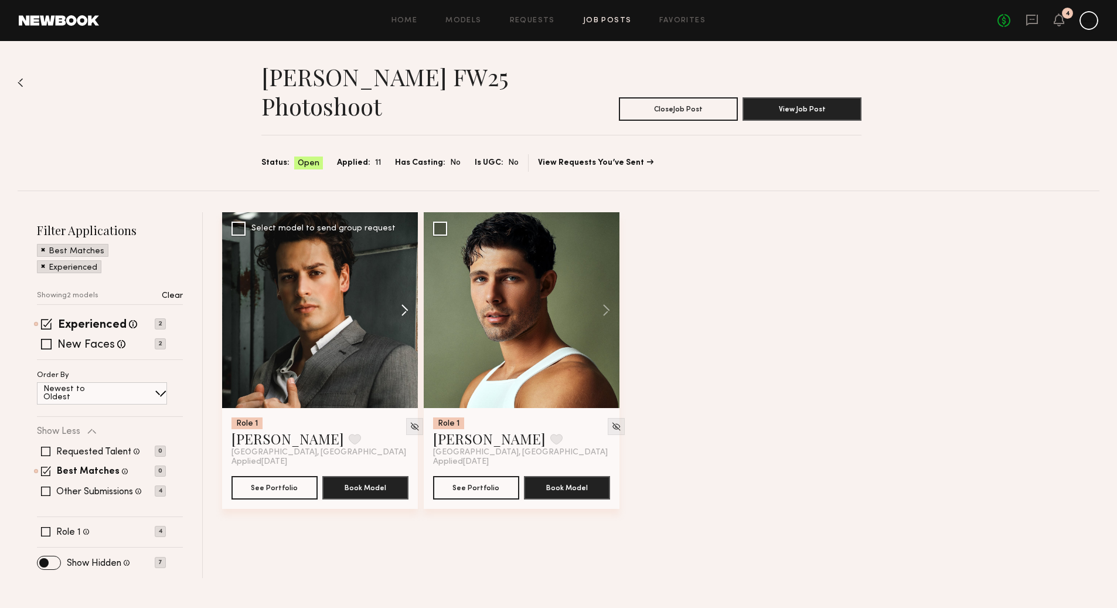
click at [406, 307] on button at bounding box center [399, 310] width 38 height 196
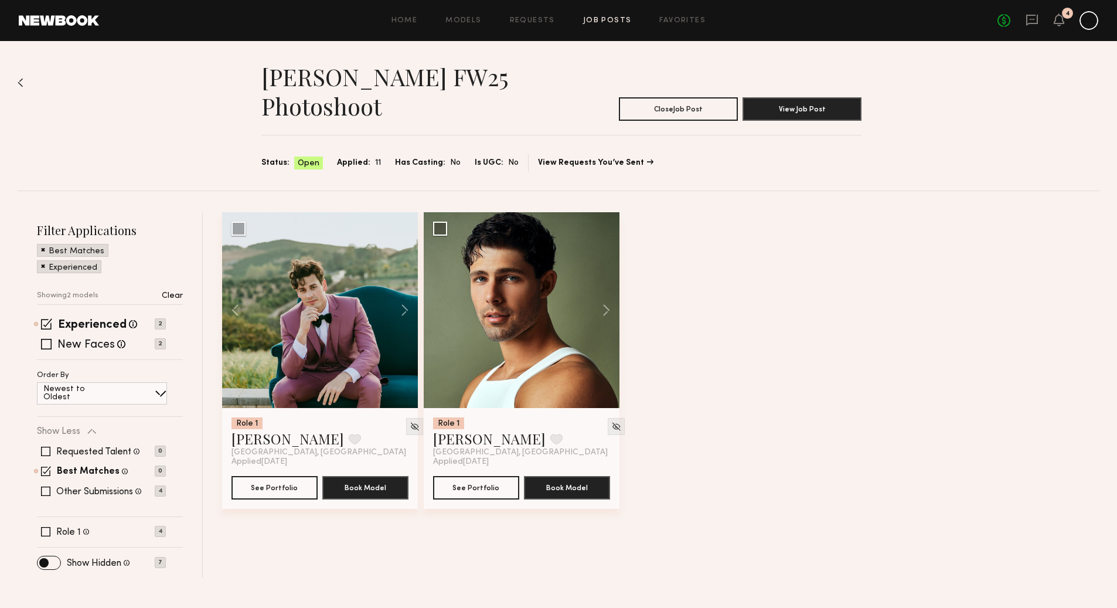
click at [19, 77] on div "[PERSON_NAME] FW25 Photoshoot Close Job Post View Job Post Status: Open Applied…" at bounding box center [559, 115] width 1082 height 149
click at [21, 82] on img at bounding box center [21, 82] width 6 height 9
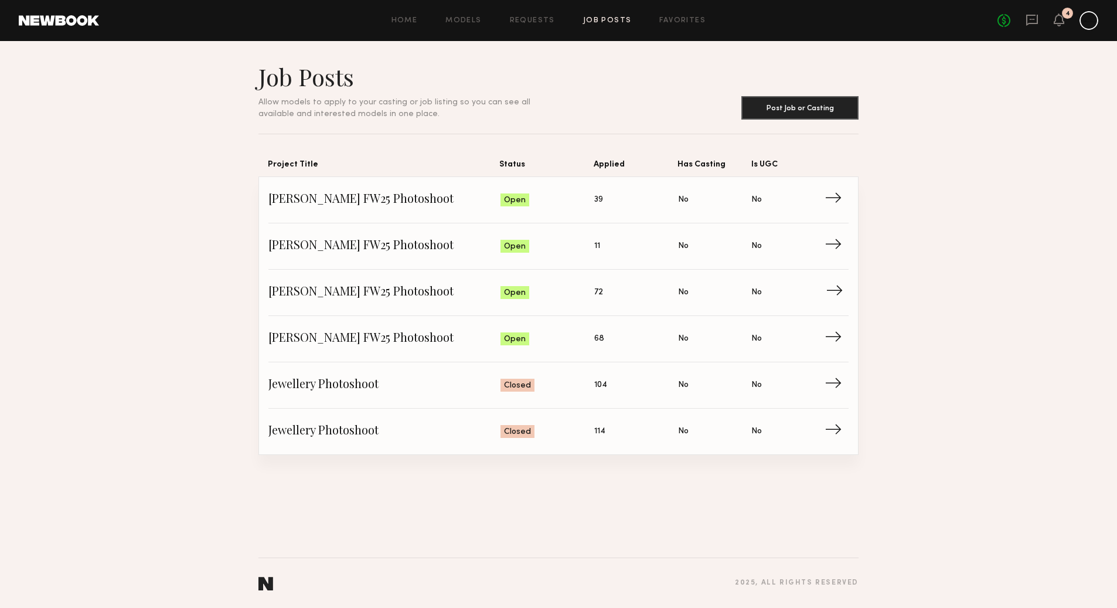
click at [617, 310] on link "[PERSON_NAME] FW25 Photoshoot Status: Open Applied: 72 Has Casting: No Is UGC: …" at bounding box center [558, 293] width 580 height 46
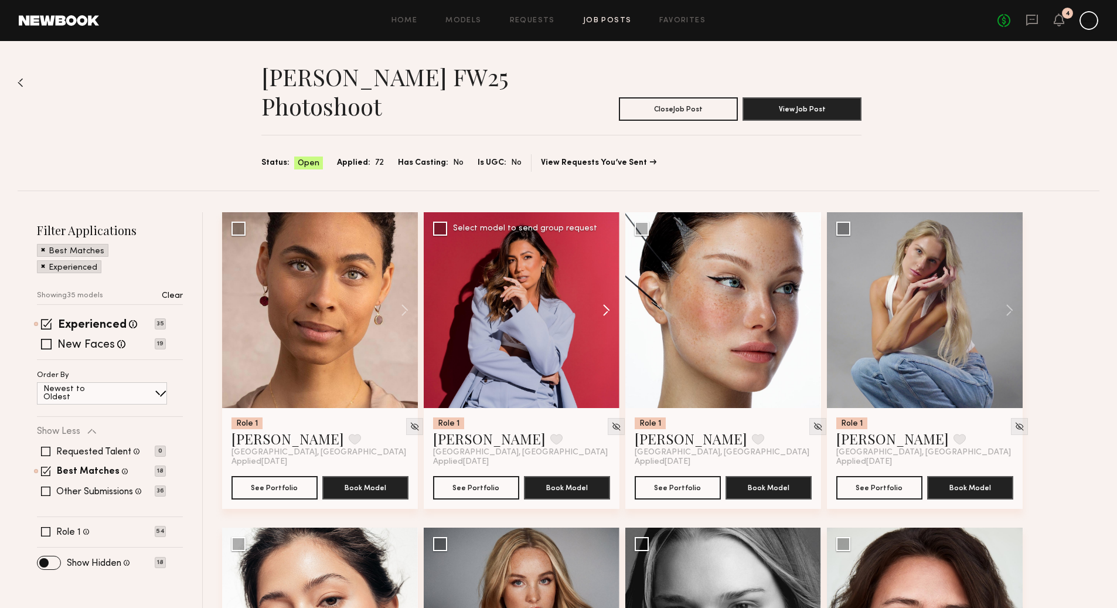
click at [607, 308] on button at bounding box center [601, 310] width 38 height 196
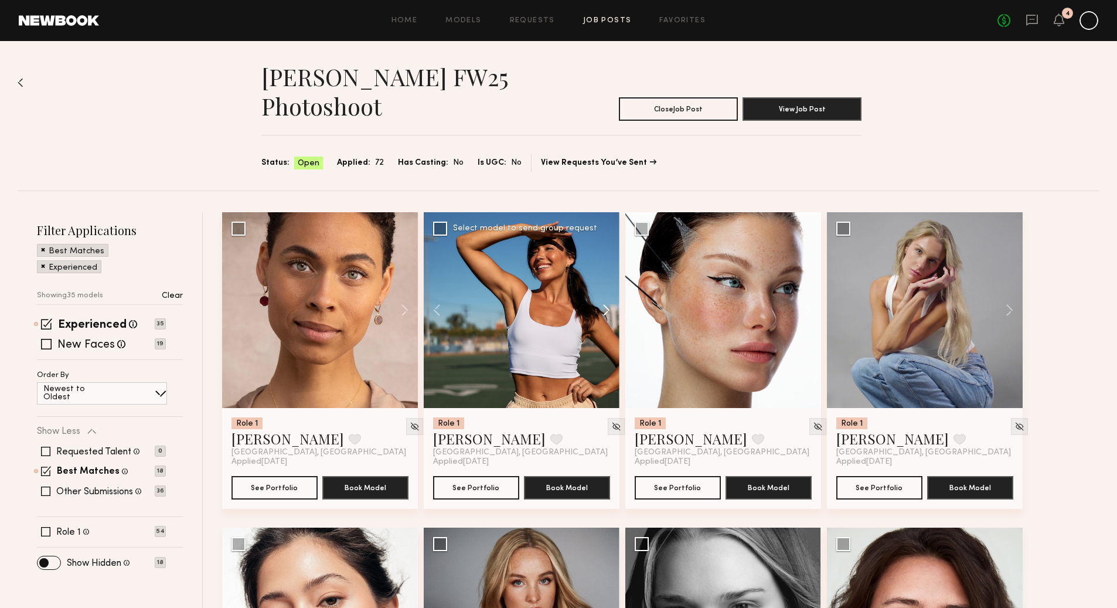
click at [607, 308] on button at bounding box center [601, 310] width 38 height 196
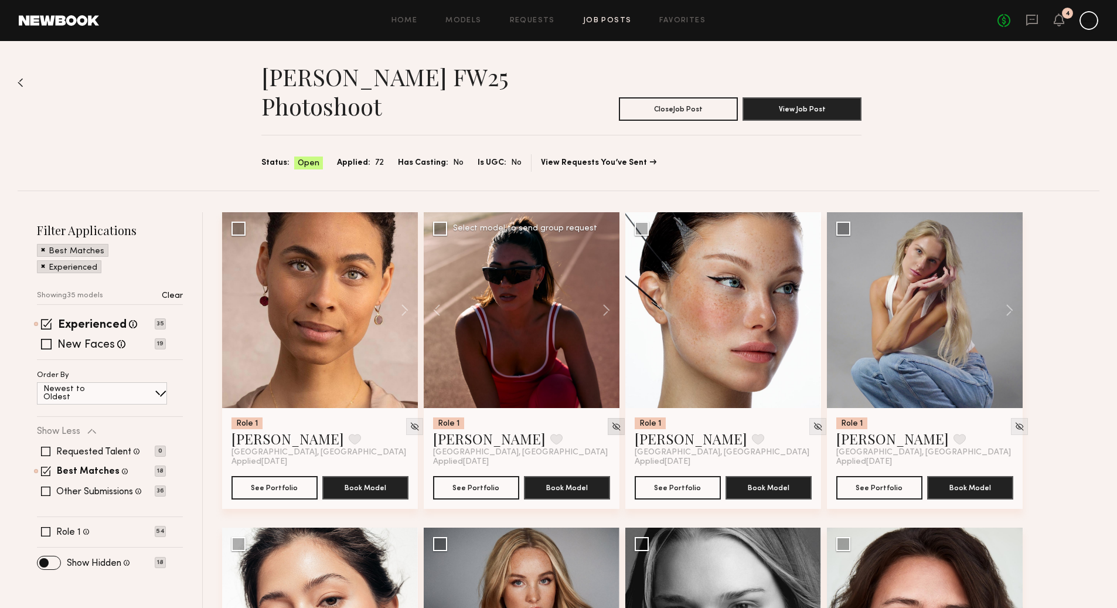
click at [611, 427] on img at bounding box center [616, 426] width 10 height 10
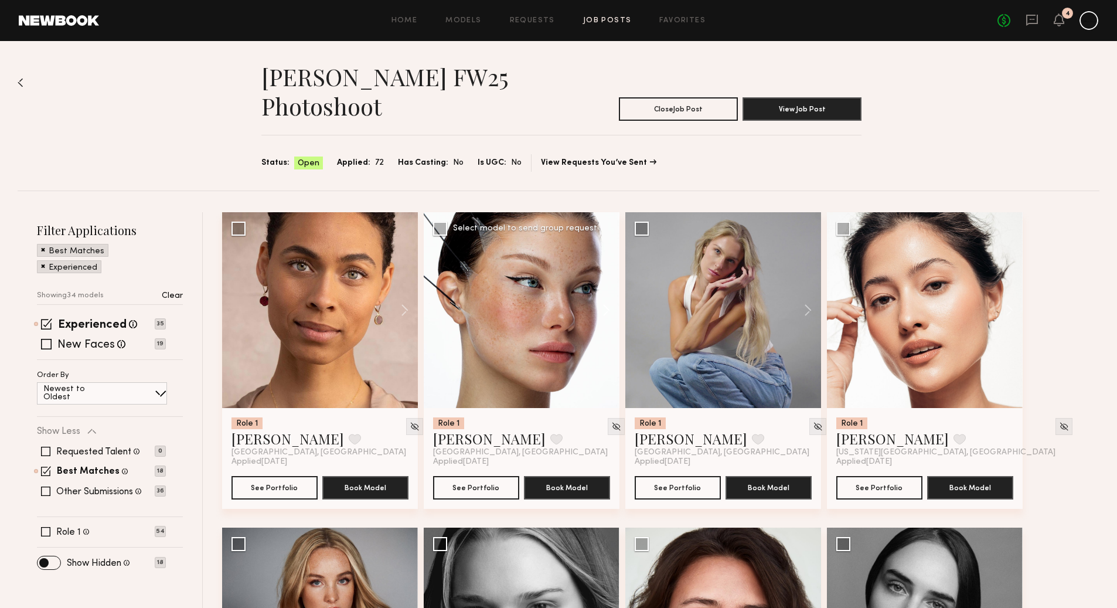
click at [606, 305] on button at bounding box center [601, 310] width 38 height 196
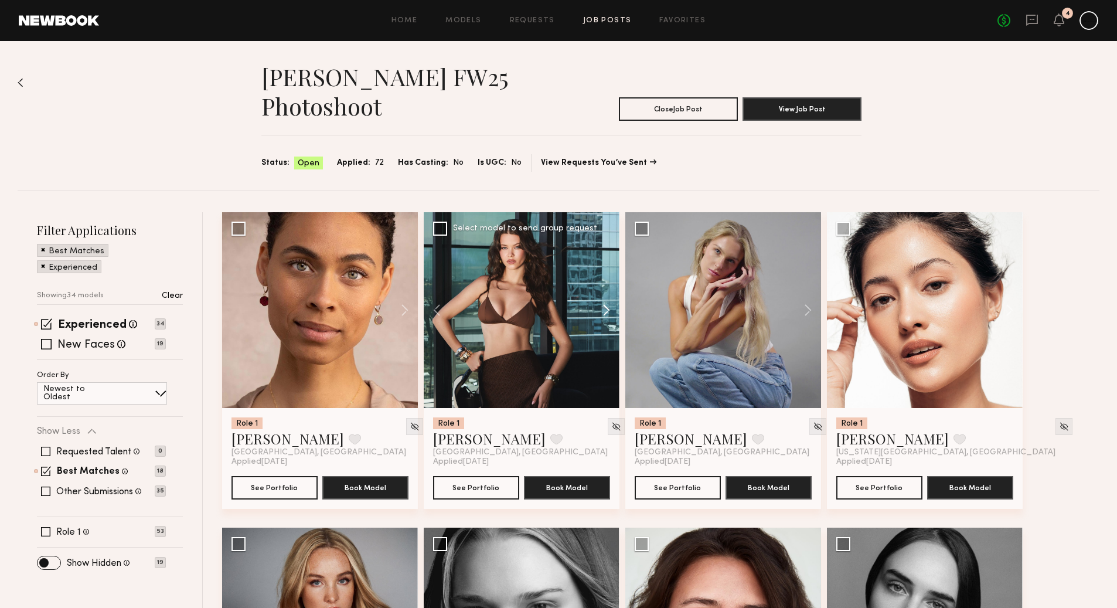
click at [606, 306] on button at bounding box center [601, 310] width 38 height 196
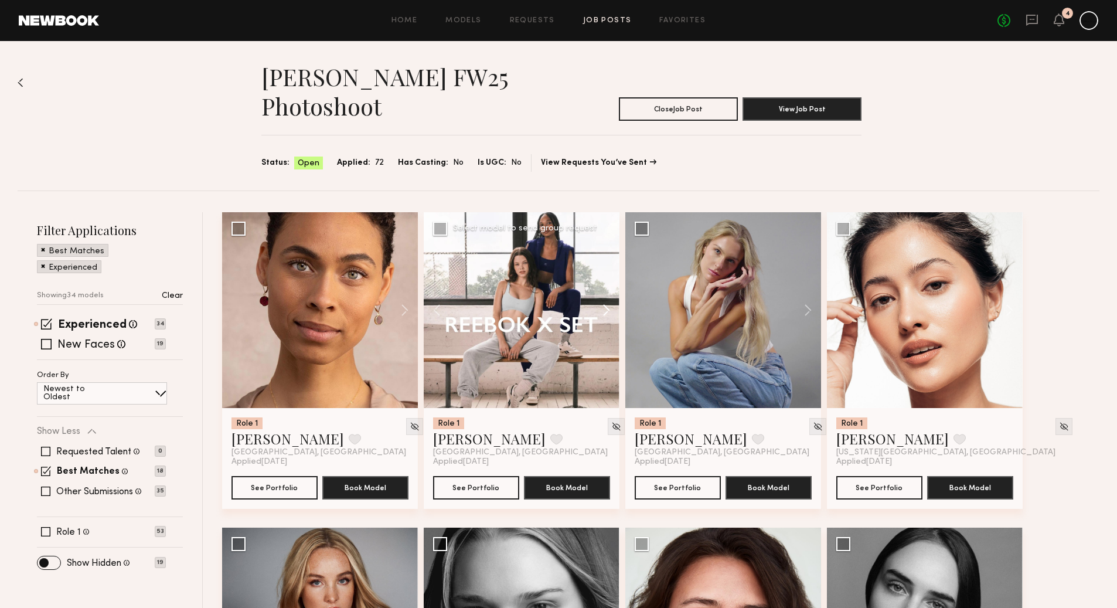
click at [606, 306] on button at bounding box center [601, 310] width 38 height 196
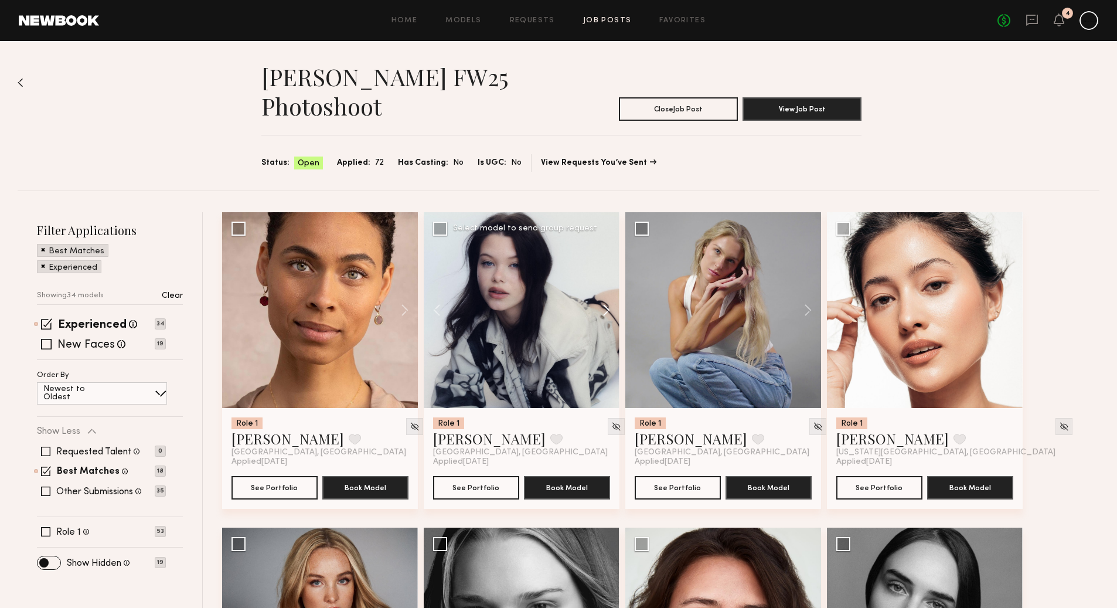
click at [606, 306] on button at bounding box center [601, 310] width 38 height 196
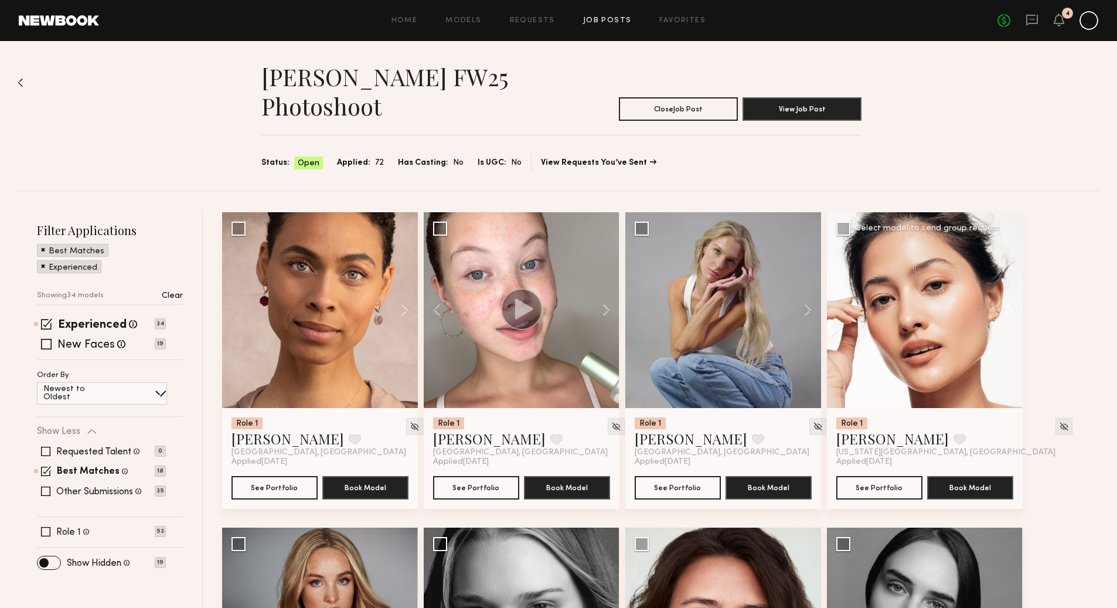
click at [1012, 316] on button at bounding box center [1004, 310] width 38 height 196
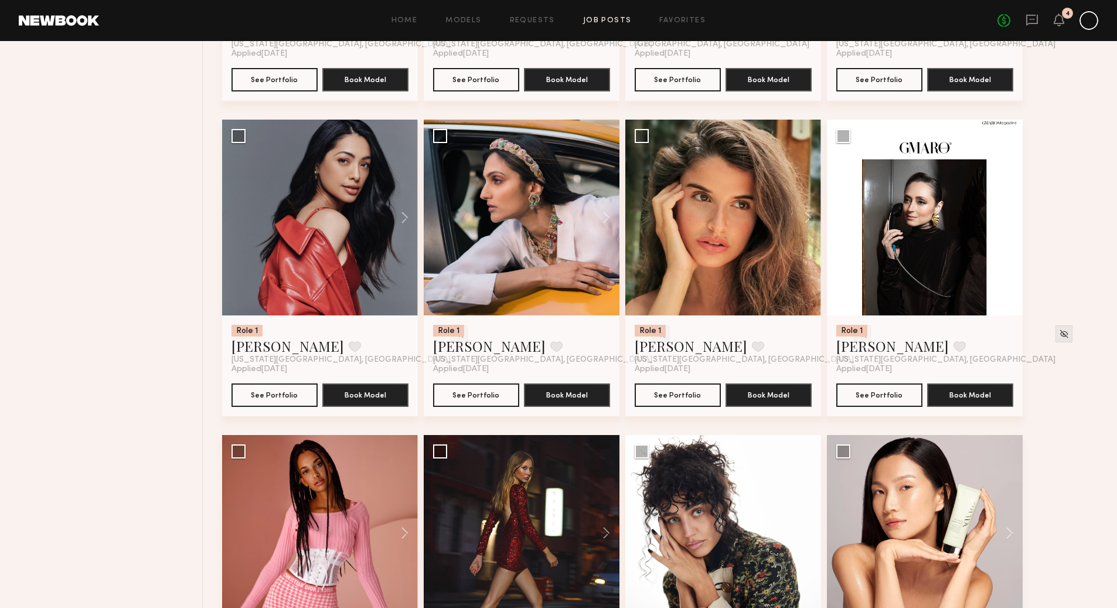
scroll to position [723, 0]
